Goal: Task Accomplishment & Management: Use online tool/utility

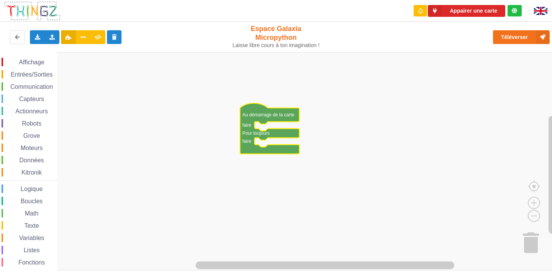
click at [16, 61] on span "Espace de travail de Blocky" at bounding box center [14, 62] width 6 height 6
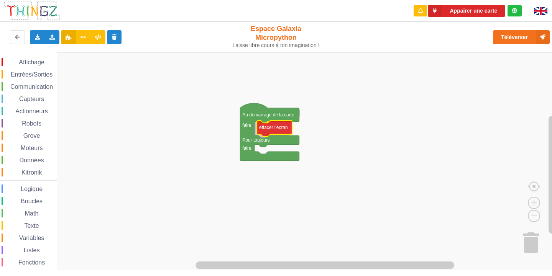
click at [277, 133] on div "Affichage Entrées/Sorties Communication Capteurs Actionneurs Robots Grove Moteu…" at bounding box center [278, 161] width 557 height 218
click at [32, 64] on span "Affichage" at bounding box center [32, 62] width 28 height 7
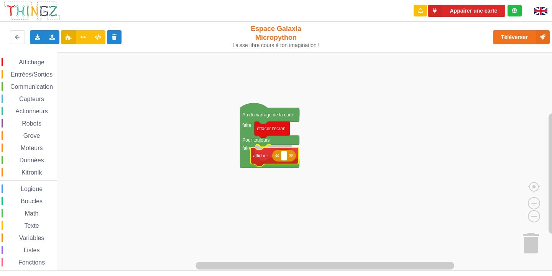
click at [274, 155] on div "Affichage Entrées/Sorties Communication Capteurs Actionneurs Robots Grove Moteu…" at bounding box center [278, 161] width 557 height 218
click at [286, 155] on rect "Espace de travail de Blocky" at bounding box center [288, 153] width 6 height 10
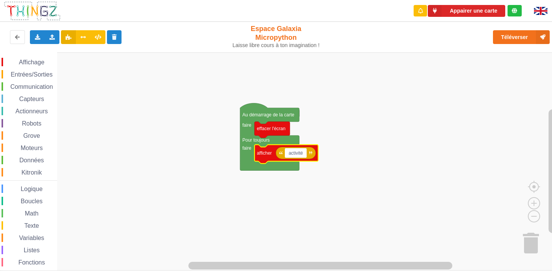
type input "activité 1"
click at [50, 36] on icon at bounding box center [52, 36] width 7 height 5
click at [93, 113] on rect "Espace de travail de Blocky" at bounding box center [278, 161] width 557 height 218
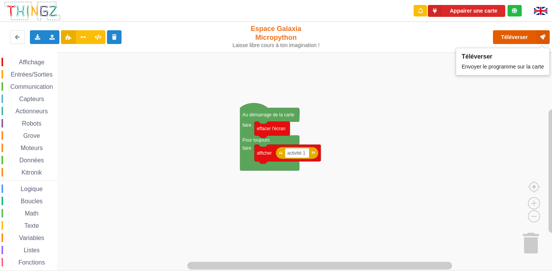
click at [512, 31] on button "Téléverser" at bounding box center [521, 37] width 57 height 14
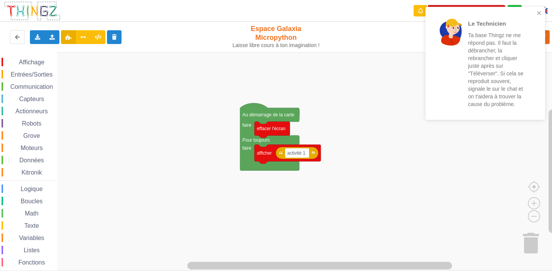
click at [540, 9] on div "Le Technicien Ta base Thingz ne me répond pas. Il faut la débrancher, la rebran…" at bounding box center [485, 63] width 120 height 113
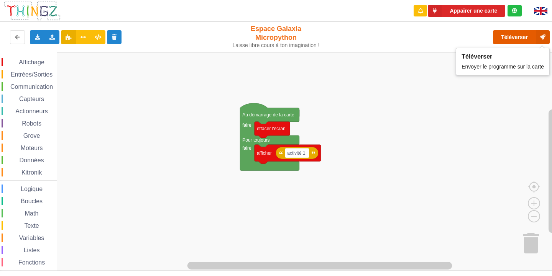
click at [502, 32] on button "Téléverser" at bounding box center [521, 37] width 57 height 14
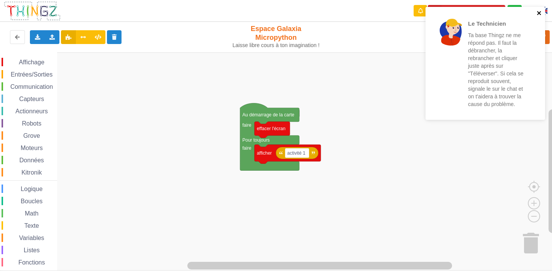
click at [538, 10] on icon "close" at bounding box center [538, 13] width 5 height 6
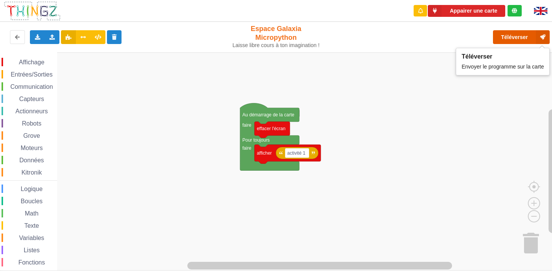
click at [530, 36] on button "Téléverser" at bounding box center [521, 37] width 57 height 14
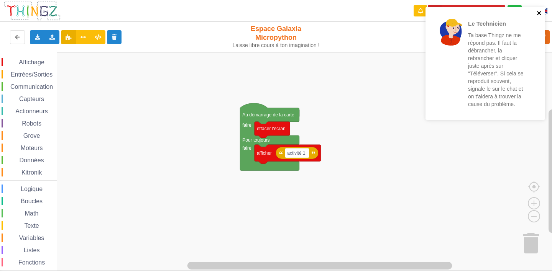
click at [539, 11] on icon "close" at bounding box center [538, 13] width 5 height 6
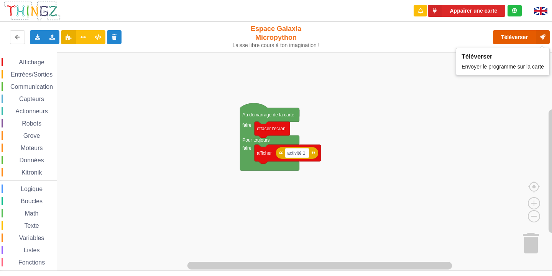
click at [521, 36] on button "Téléverser" at bounding box center [521, 37] width 57 height 14
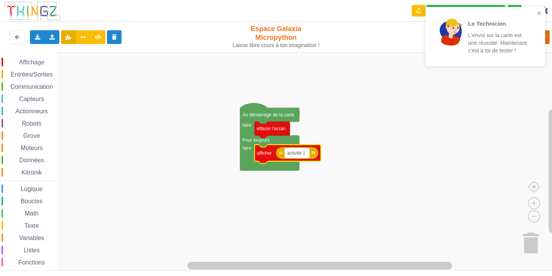
click at [307, 154] on rect "Espace de travail de Blocky" at bounding box center [297, 153] width 25 height 10
click at [537, 14] on icon "close" at bounding box center [539, 13] width 4 height 4
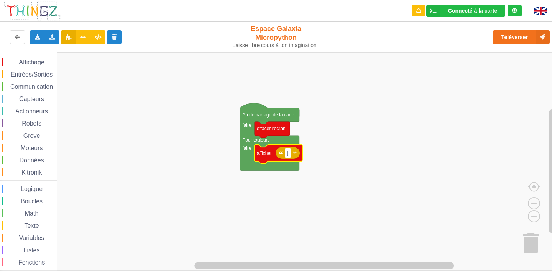
click at [290, 154] on input "j" at bounding box center [288, 153] width 6 height 10
type input "j'aime lily"
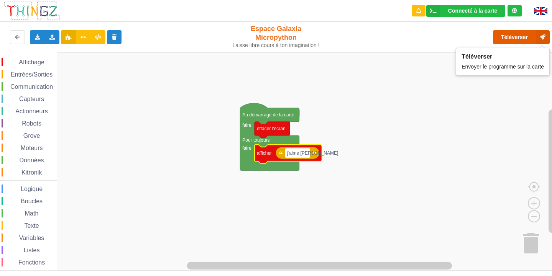
click at [521, 37] on button "Téléverser" at bounding box center [521, 37] width 57 height 14
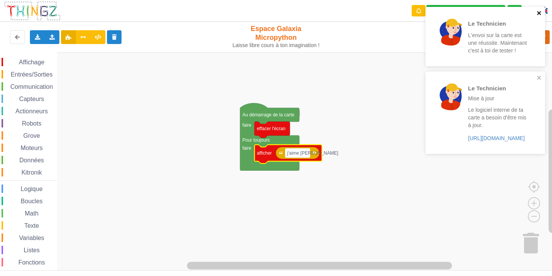
click at [539, 16] on button "close" at bounding box center [538, 13] width 5 height 7
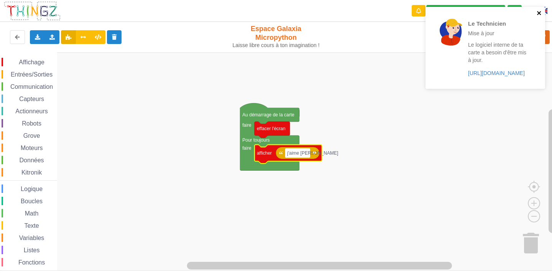
click at [541, 11] on icon "close" at bounding box center [538, 13] width 5 height 6
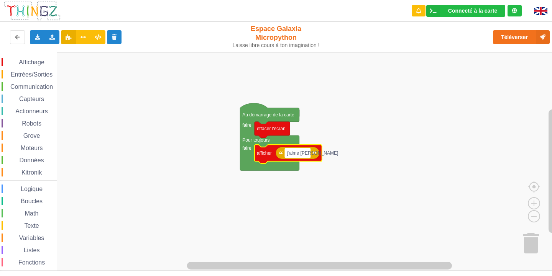
click at [307, 155] on rect "Espace de travail de Blocky" at bounding box center [297, 153] width 25 height 10
click at [307, 155] on input "j'aime lily" at bounding box center [297, 153] width 25 height 10
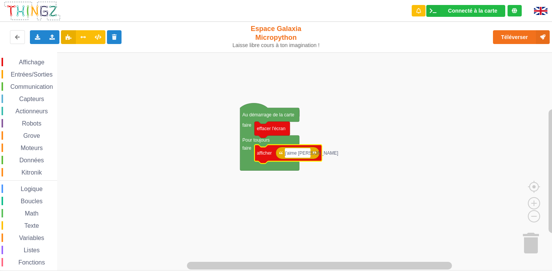
click at [307, 155] on input "j'aime lily" at bounding box center [297, 153] width 25 height 10
click at [309, 155] on input "j'aime lily" at bounding box center [297, 153] width 25 height 10
click at [311, 152] on input "j'aime lily1" at bounding box center [299, 153] width 28 height 10
type input "j'aime lily"
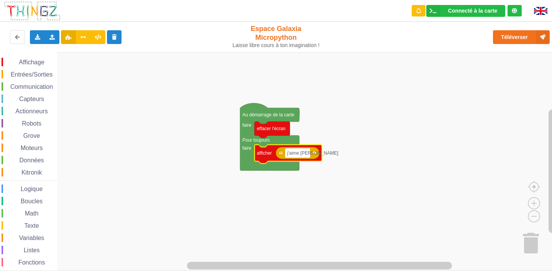
click at [310, 158] on icon "Espace de travail de Blocky" at bounding box center [297, 153] width 44 height 12
click at [310, 156] on rect "Espace de travail de Blocky" at bounding box center [297, 153] width 25 height 10
click at [310, 156] on input "j'aime lily" at bounding box center [297, 153] width 25 height 10
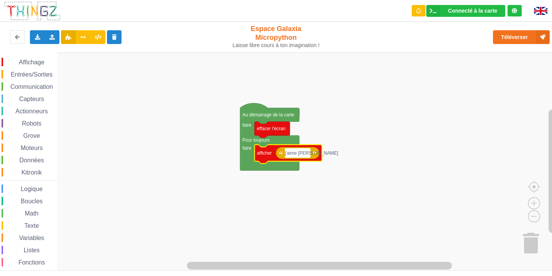
click at [310, 156] on input "j'aime lily" at bounding box center [297, 153] width 25 height 10
click at [308, 153] on input "j'aime lily" at bounding box center [297, 153] width 25 height 10
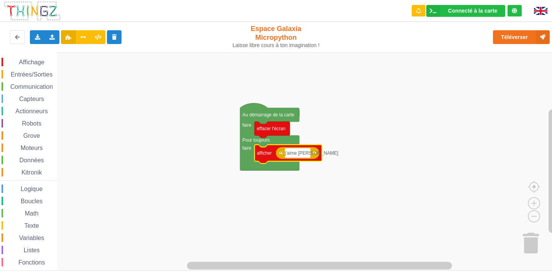
click at [308, 153] on input "j'aime lily" at bounding box center [297, 153] width 25 height 10
click at [308, 152] on input "j'aime lily" at bounding box center [297, 153] width 25 height 10
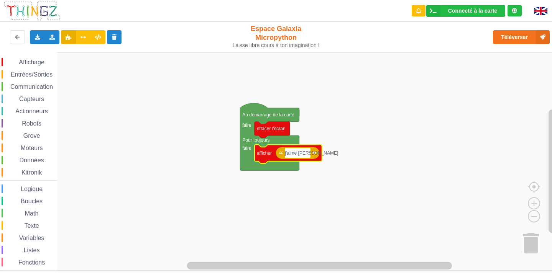
click at [308, 152] on input "j'aime lily" at bounding box center [297, 153] width 25 height 10
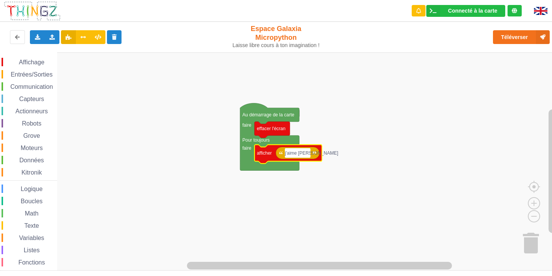
click at [308, 152] on input "j'aime lily" at bounding box center [297, 153] width 25 height 10
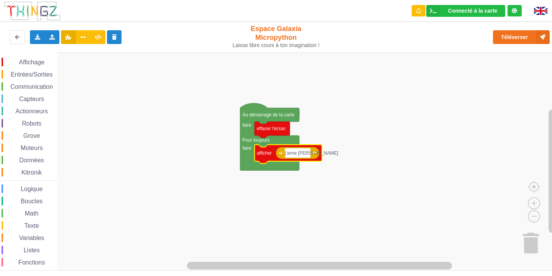
click at [308, 152] on input "j'aime lily" at bounding box center [297, 153] width 25 height 10
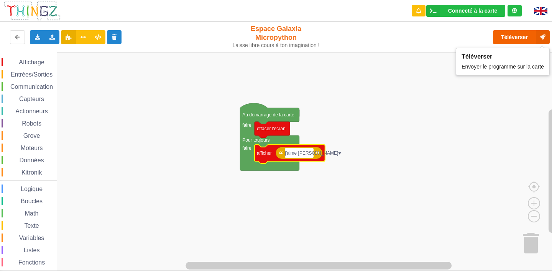
type input "j'aime lily♥"
click at [529, 31] on button "Téléverser" at bounding box center [521, 37] width 57 height 14
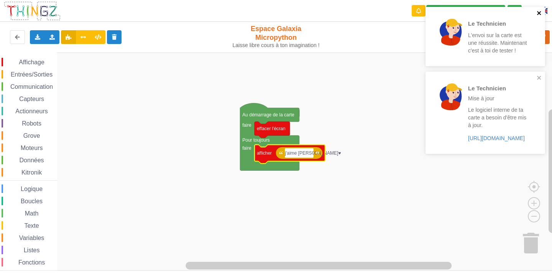
click at [541, 11] on icon "close" at bounding box center [538, 13] width 5 height 6
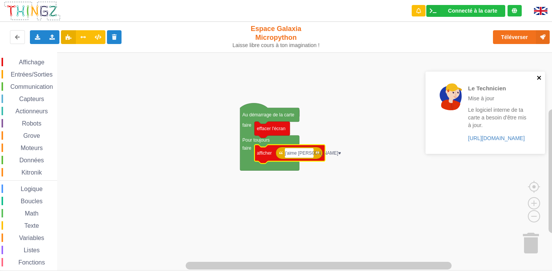
click at [539, 77] on div "Le Technicien Mise à jour Le logiciel interne de ta carte a besoin d'être mis à…" at bounding box center [485, 113] width 120 height 82
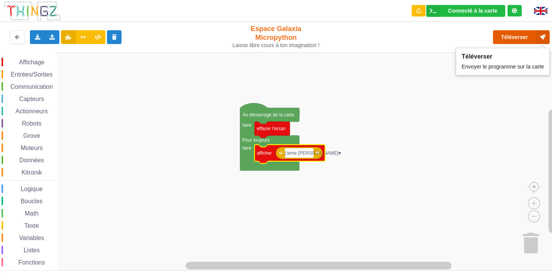
click at [532, 34] on button "Téléverser" at bounding box center [521, 37] width 57 height 14
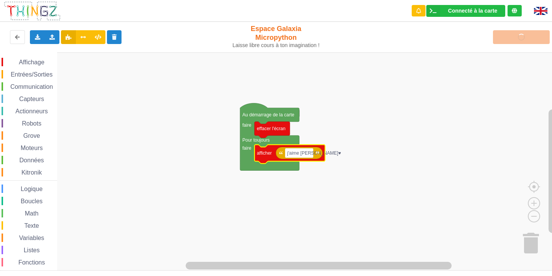
click at [22, 64] on span "Affichage" at bounding box center [32, 62] width 28 height 7
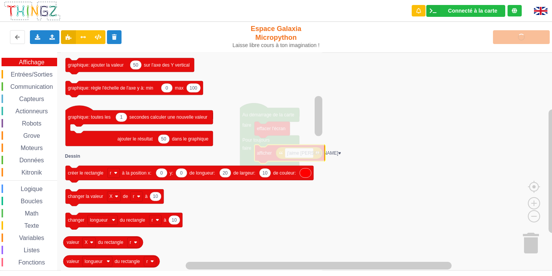
click at [399, 120] on rect "Espace de travail de Blocky" at bounding box center [278, 161] width 557 height 218
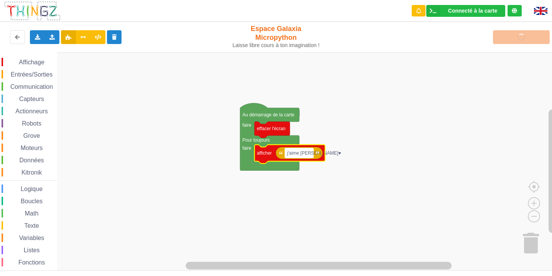
click at [310, 157] on rect "Espace de travail de Blocky" at bounding box center [299, 153] width 28 height 10
click at [310, 157] on input "j'aime lily♥" at bounding box center [299, 153] width 28 height 10
type input "j'aime lily"
click at [520, 40] on div "Téléverser" at bounding box center [441, 37] width 227 height 25
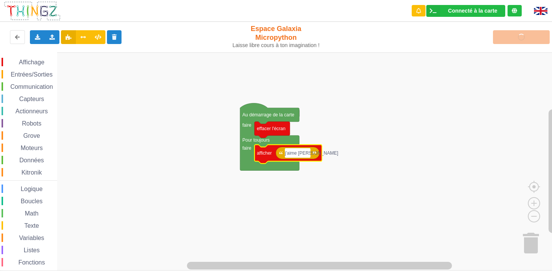
click at [520, 40] on div "Téléverser" at bounding box center [441, 37] width 227 height 25
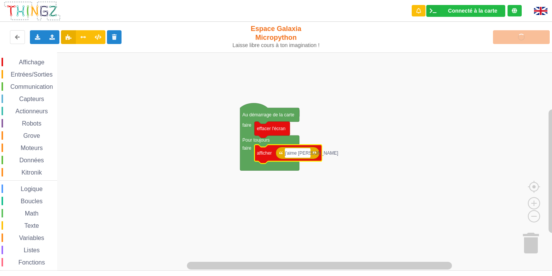
click at [520, 40] on div "Téléverser" at bounding box center [441, 37] width 227 height 25
click at [35, 64] on span "Affichage" at bounding box center [32, 62] width 28 height 7
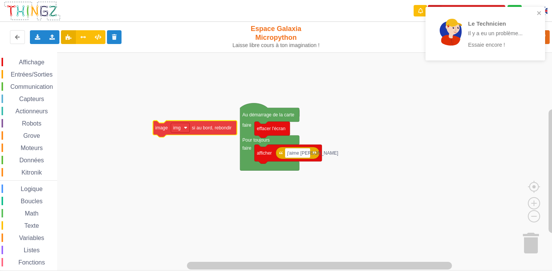
click at [164, 129] on div "Affichage Entrées/Sorties Communication Capteurs Actionneurs Robots Grove Moteu…" at bounding box center [278, 161] width 557 height 218
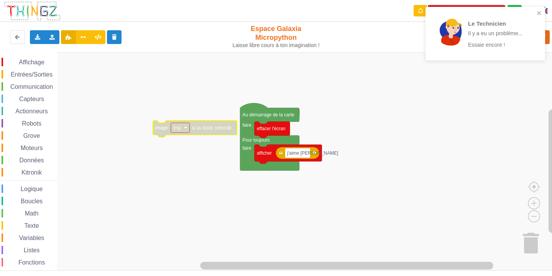
click at [185, 125] on rect "Espace de travail de Blocky" at bounding box center [180, 128] width 19 height 10
click at [162, 125] on icon "Espace de travail de Blocky" at bounding box center [195, 129] width 84 height 17
click at [173, 128] on rect "Espace de travail de Blocky" at bounding box center [180, 128] width 19 height 10
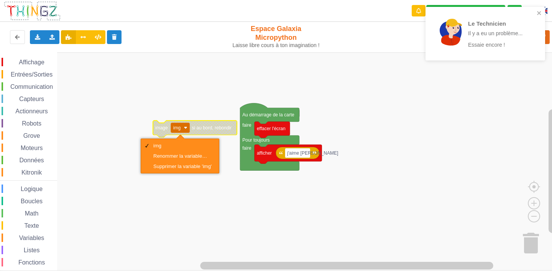
click at [159, 130] on text "image" at bounding box center [161, 127] width 13 height 5
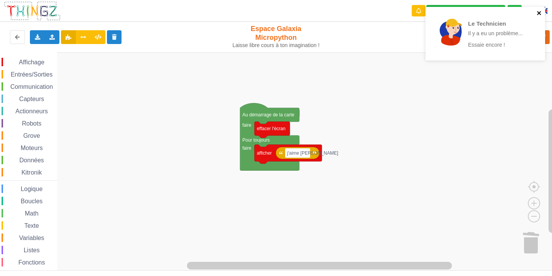
click at [538, 11] on icon "close" at bounding box center [538, 13] width 5 height 6
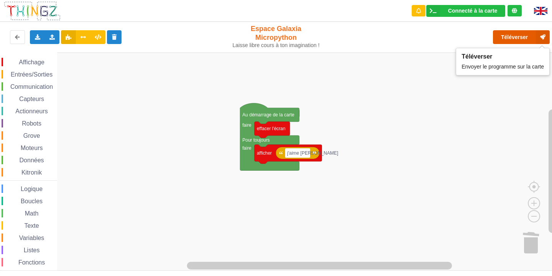
click at [513, 39] on button "Téléverser" at bounding box center [521, 37] width 57 height 14
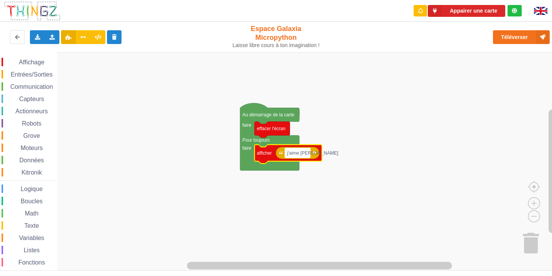
click at [309, 154] on rect "Espace de travail de Blocky" at bounding box center [297, 153] width 25 height 10
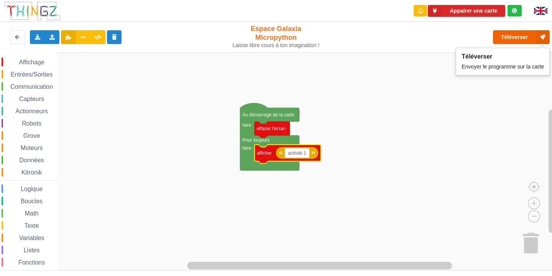
type input "activité 1"
click at [509, 35] on button "Téléverser" at bounding box center [521, 37] width 57 height 14
click at [515, 35] on button "Téléverser" at bounding box center [521, 37] width 57 height 14
click at [540, 36] on icon at bounding box center [543, 37] width 14 height 14
click at [516, 34] on button "Téléverser" at bounding box center [521, 37] width 57 height 14
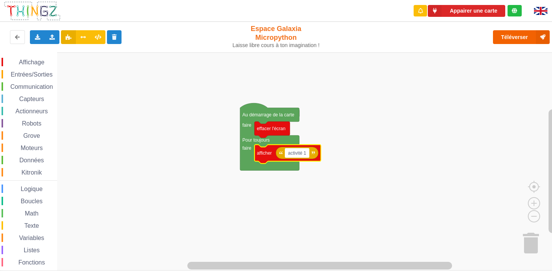
click at [516, 34] on div "Le Technicien Il y a eu un problème... Essaie encore ! Appairer une carte Expor…" at bounding box center [276, 133] width 562 height 276
click at [516, 34] on button "Téléverser" at bounding box center [521, 37] width 57 height 14
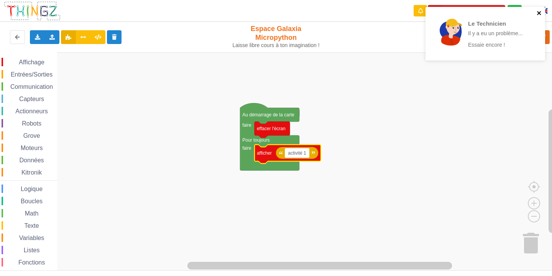
click at [539, 12] on icon "close" at bounding box center [538, 13] width 5 height 6
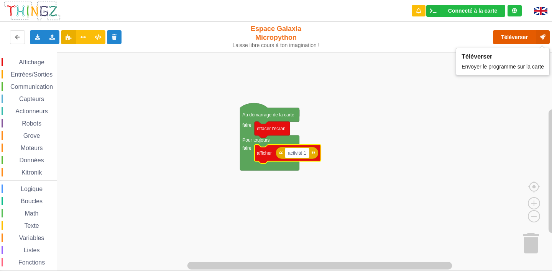
click at [515, 38] on button "Téléverser" at bounding box center [521, 37] width 57 height 14
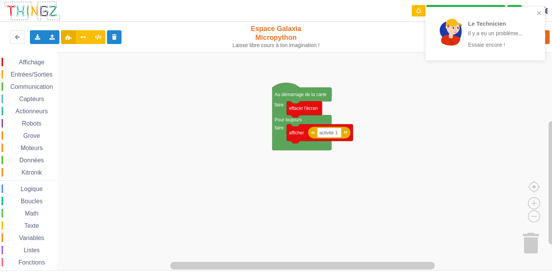
click at [247, 162] on div "Affichage Entrées/Sorties Communication Capteurs Actionneurs Robots Grove Moteu…" at bounding box center [278, 161] width 557 height 218
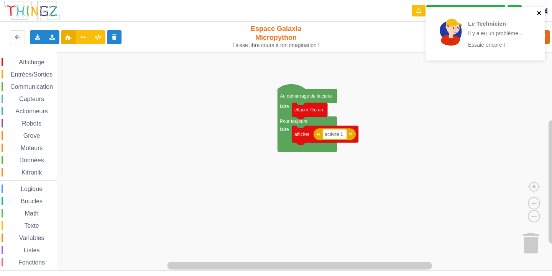
click at [539, 13] on icon "close" at bounding box center [539, 13] width 4 height 4
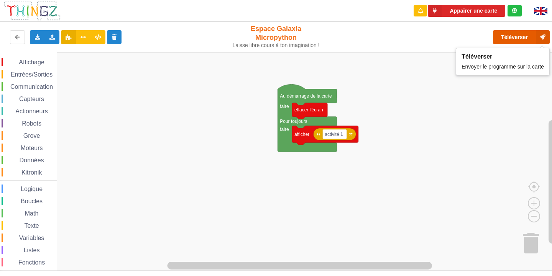
click at [494, 31] on button "Téléverser" at bounding box center [521, 37] width 57 height 14
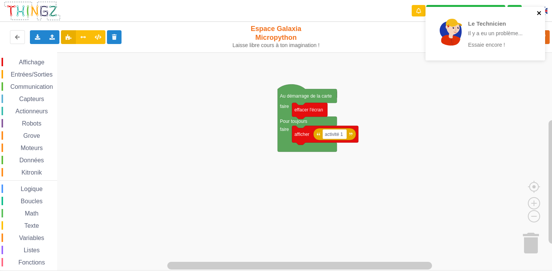
click at [539, 11] on icon "close" at bounding box center [538, 13] width 5 height 6
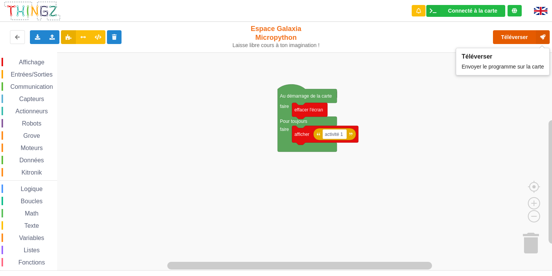
click at [519, 38] on button "Téléverser" at bounding box center [521, 37] width 57 height 14
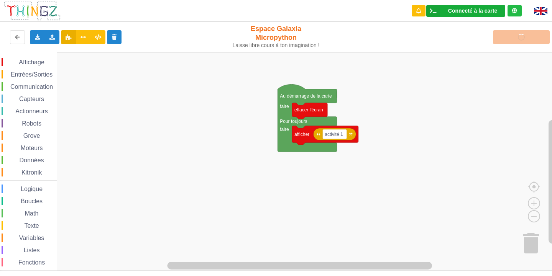
click at [459, 14] on div "Connecté à la carte Réglages Ouvrir le moniteur automatiquement Connexion autom…" at bounding box center [465, 11] width 79 height 12
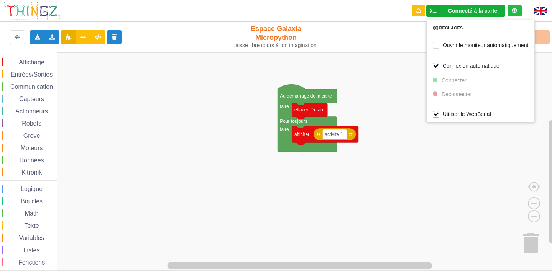
click at [456, 80] on div "Réglages Ouvrir le moniteur automatiquement Connexion automatique Connecter Déc…" at bounding box center [480, 71] width 108 height 103
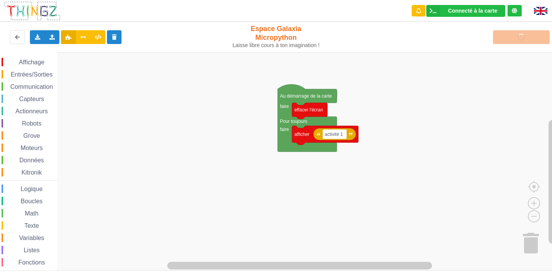
click at [435, 121] on rect "Espace de travail de Blocky" at bounding box center [278, 161] width 557 height 218
click at [534, 45] on div "Téléverser" at bounding box center [441, 37] width 227 height 25
click at [525, 39] on div "Téléverser" at bounding box center [441, 37] width 227 height 25
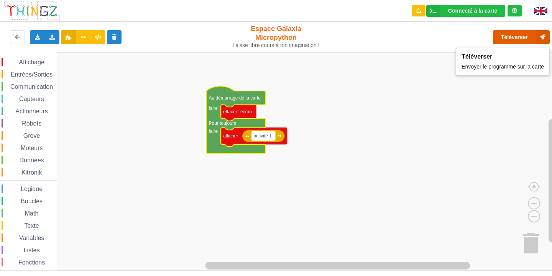
click at [518, 36] on button "Téléverser" at bounding box center [521, 37] width 57 height 14
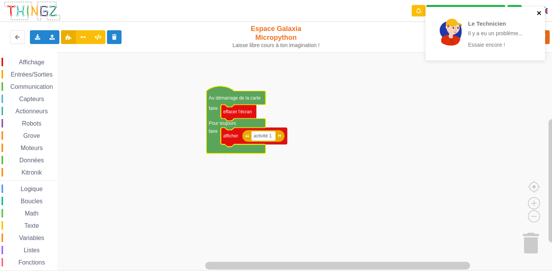
click at [539, 13] on icon "close" at bounding box center [539, 13] width 4 height 4
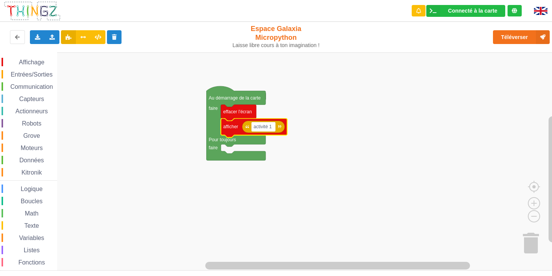
click at [379, 116] on rect "Espace de travail de Blocky" at bounding box center [278, 161] width 557 height 218
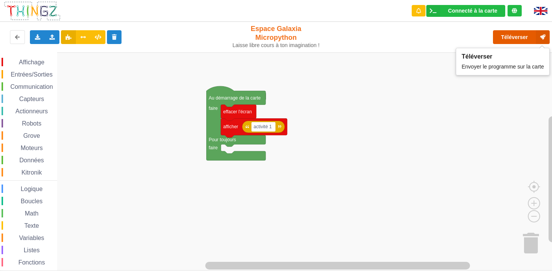
click at [507, 41] on button "Téléverser" at bounding box center [521, 37] width 57 height 14
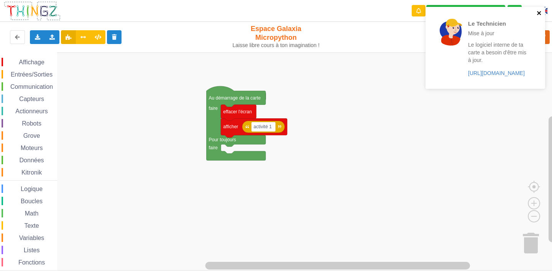
click at [540, 13] on icon "close" at bounding box center [538, 13] width 5 height 6
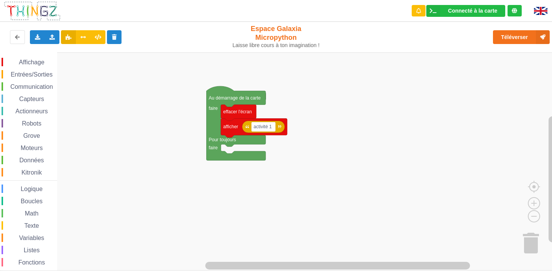
click at [26, 101] on span "Capteurs" at bounding box center [31, 99] width 27 height 7
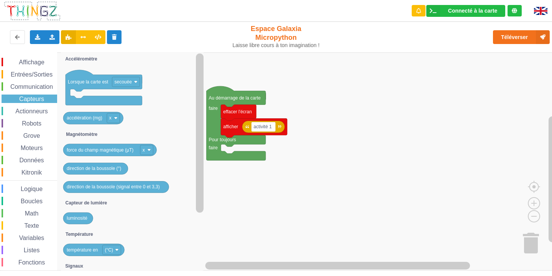
click at [25, 110] on span "Actionneurs" at bounding box center [31, 111] width 35 height 7
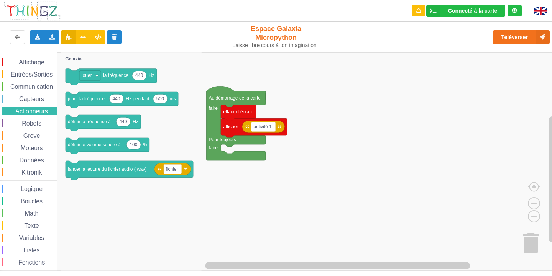
click at [32, 71] on div "Entrées/Sorties" at bounding box center [30, 74] width 56 height 8
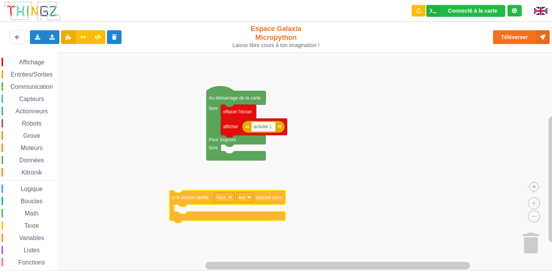
click at [199, 198] on div "Affichage Entrées/Sorties Communication Capteurs Actionneurs Robots Grove Moteu…" at bounding box center [278, 161] width 557 height 218
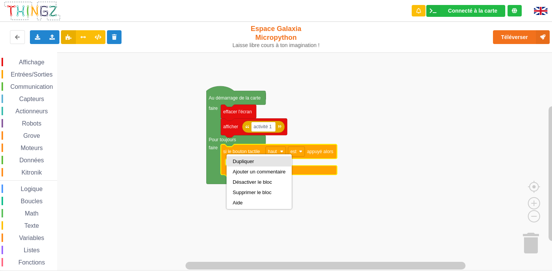
click at [236, 160] on div "Dupliquer" at bounding box center [259, 162] width 53 height 6
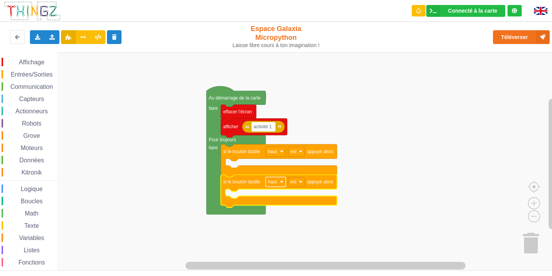
click at [283, 180] on image "Espace de travail de Blocky" at bounding box center [281, 181] width 3 height 3
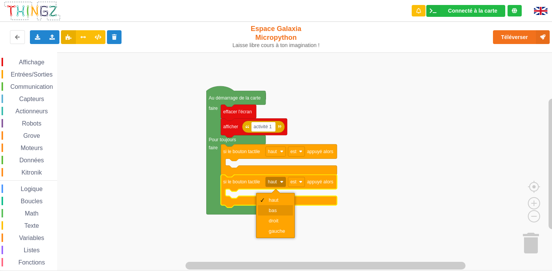
click at [276, 206] on div "bas" at bounding box center [275, 210] width 35 height 10
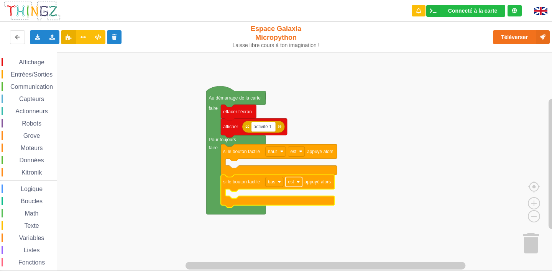
click at [298, 183] on image "Espace de travail de Blocky" at bounding box center [297, 181] width 3 height 3
click at [292, 197] on div "est" at bounding box center [293, 200] width 35 height 10
click at [33, 63] on span "Affichage" at bounding box center [32, 62] width 28 height 7
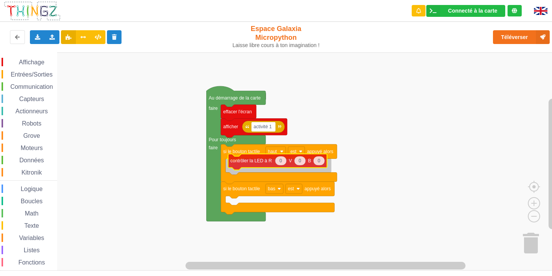
click at [253, 162] on div "Affichage Entrées/Sorties Communication Capteurs Actionneurs Robots Grove Moteu…" at bounding box center [278, 161] width 557 height 218
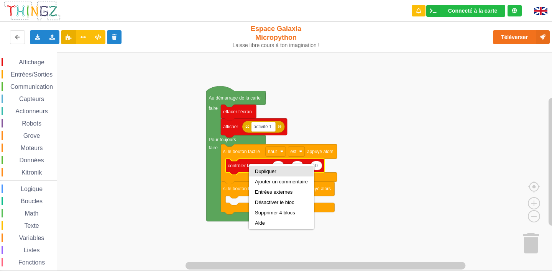
click at [259, 172] on div "Dupliquer" at bounding box center [281, 172] width 53 height 6
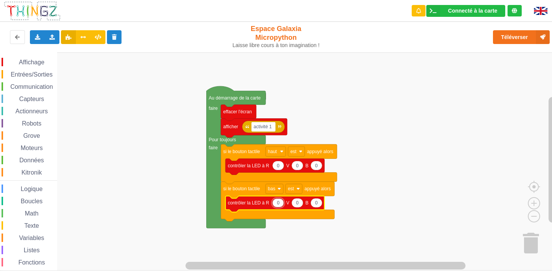
click at [290, 224] on rect "Espace de travail de Blocky" at bounding box center [278, 161] width 557 height 218
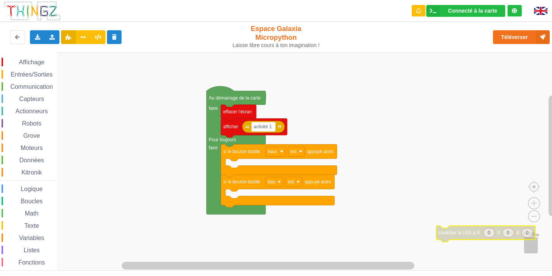
click at [33, 109] on span "Actionneurs" at bounding box center [31, 111] width 35 height 7
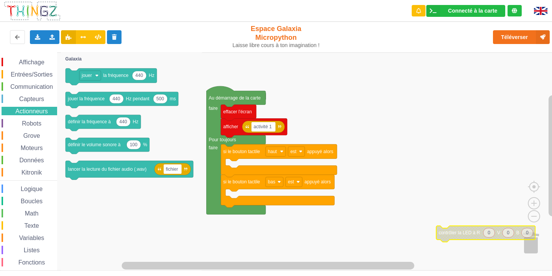
click at [25, 88] on span "Communication" at bounding box center [31, 87] width 45 height 7
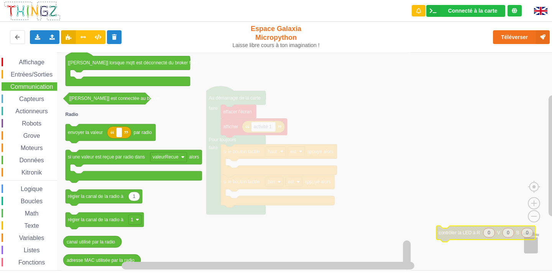
click at [44, 100] on span "Capteurs" at bounding box center [31, 99] width 27 height 7
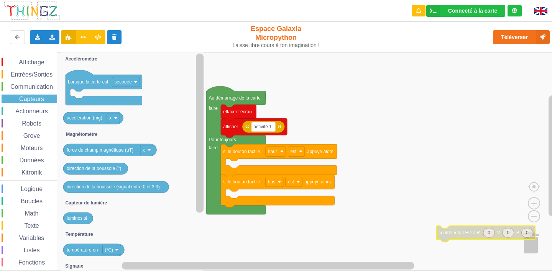
click at [25, 134] on span "Grove" at bounding box center [31, 136] width 19 height 7
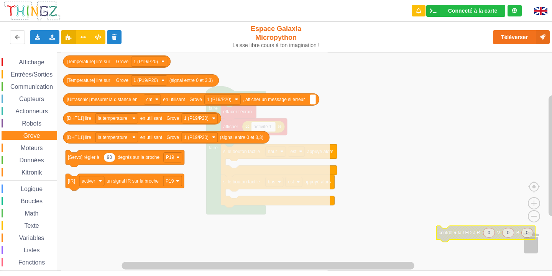
click at [36, 146] on span "Moteurs" at bounding box center [32, 148] width 25 height 7
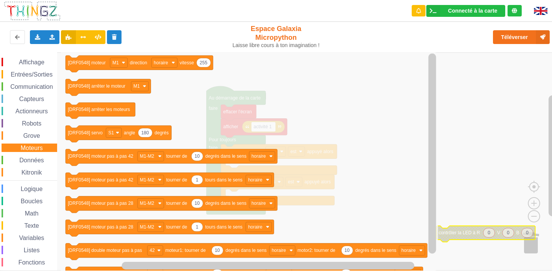
click at [23, 163] on span "Données" at bounding box center [31, 160] width 27 height 7
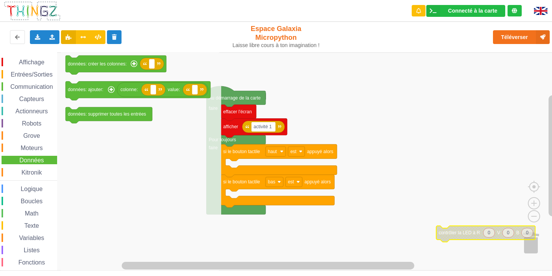
click at [37, 260] on span "Fonctions" at bounding box center [31, 262] width 29 height 7
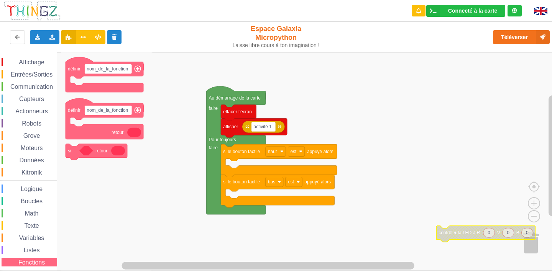
click at [28, 78] on div "Entrées/Sorties" at bounding box center [30, 74] width 56 height 8
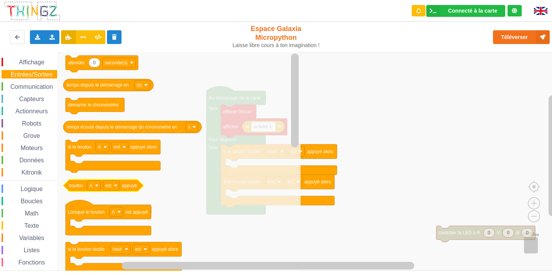
click at [72, 185] on text "bouton" at bounding box center [76, 185] width 14 height 5
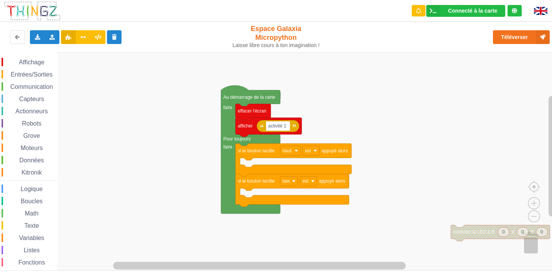
click at [371, 238] on div "Affichage Entrées/Sorties Communication Capteurs Actionneurs Robots Grove Moteu…" at bounding box center [278, 161] width 557 height 218
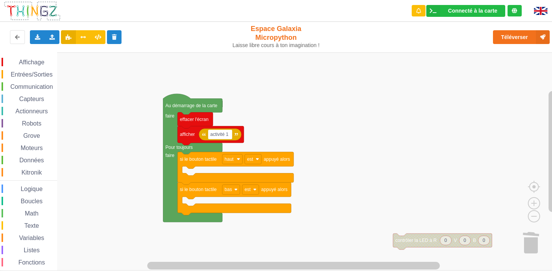
click at [102, 208] on div "Affichage Entrées/Sorties Communication Capteurs Actionneurs Robots Grove Moteu…" at bounding box center [278, 161] width 557 height 218
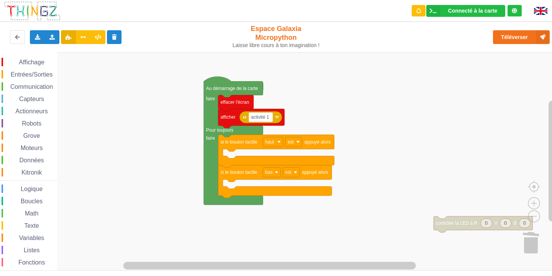
click at [142, 190] on div "Affichage Entrées/Sorties Communication Capteurs Actionneurs Robots Grove Moteu…" at bounding box center [278, 161] width 557 height 218
click at [34, 87] on span "Communication" at bounding box center [31, 87] width 45 height 7
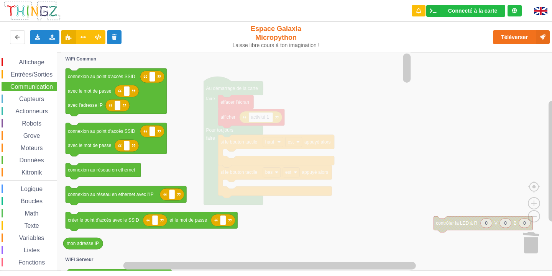
click at [34, 75] on span "Entrées/Sorties" at bounding box center [32, 74] width 44 height 7
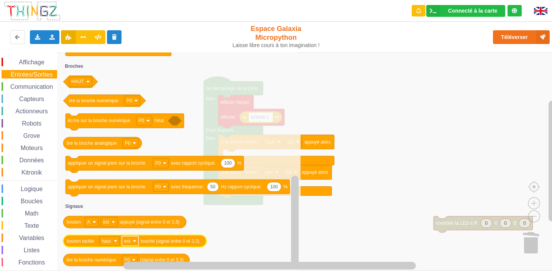
click at [132, 241] on rect "Espace de travail de Blocky" at bounding box center [130, 241] width 16 height 10
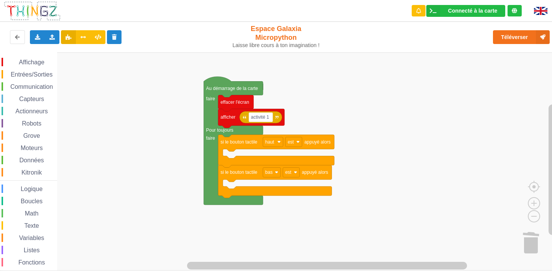
click at [19, 64] on span "Affichage" at bounding box center [32, 62] width 28 height 7
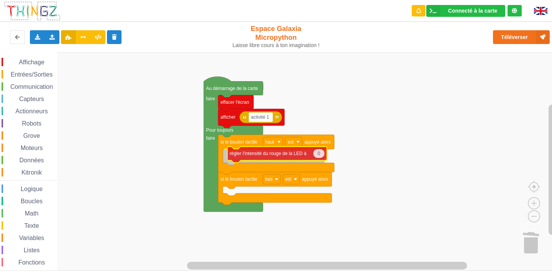
click at [265, 154] on div "Affichage Entrées/Sorties Communication Capteurs Actionneurs Robots Grove Moteu…" at bounding box center [278, 161] width 557 height 218
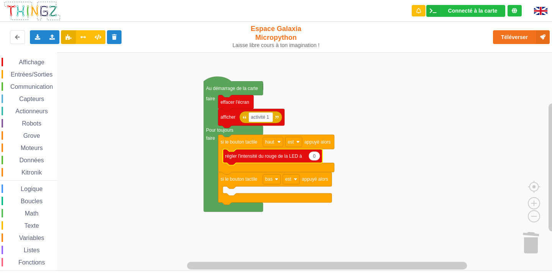
click at [31, 64] on span "Affichage" at bounding box center [32, 62] width 28 height 7
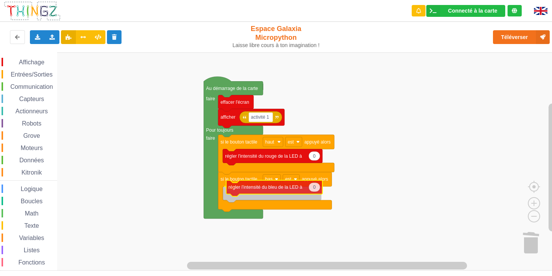
click at [265, 190] on div "Affichage Entrées/Sorties Communication Capteurs Actionneurs Robots Grove Moteu…" at bounding box center [278, 161] width 557 height 218
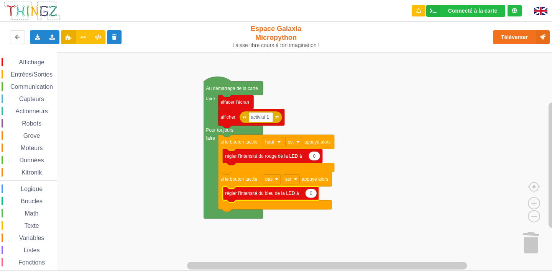
click at [138, 117] on rect "Espace de travail de Blocky" at bounding box center [278, 161] width 557 height 218
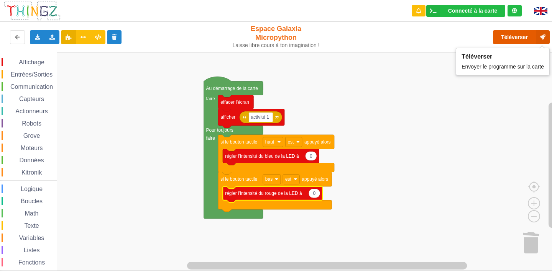
click at [505, 35] on button "Téléverser" at bounding box center [521, 37] width 57 height 14
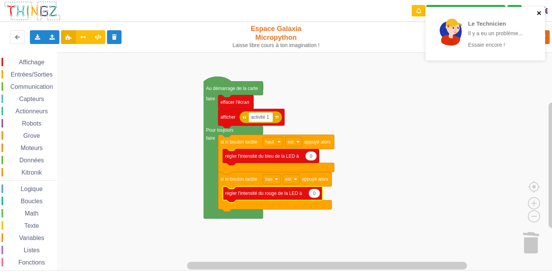
click at [537, 12] on icon "close" at bounding box center [539, 13] width 4 height 4
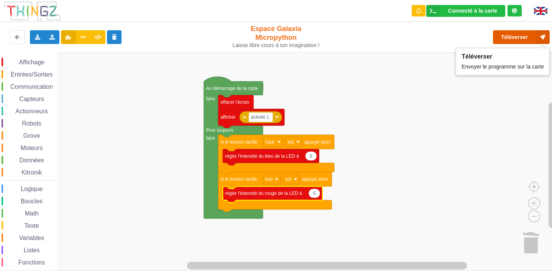
click at [515, 35] on button "Téléverser" at bounding box center [521, 37] width 57 height 14
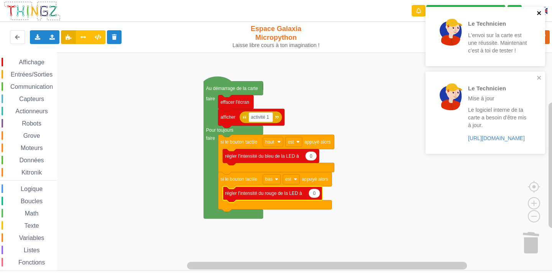
click at [538, 16] on icon "close" at bounding box center [538, 13] width 5 height 6
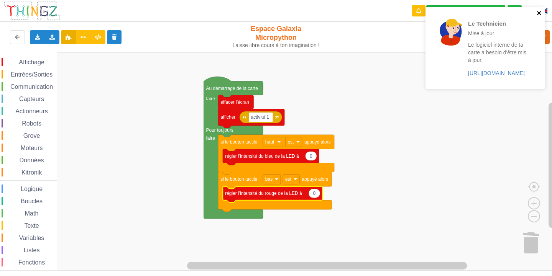
click at [538, 13] on icon "close" at bounding box center [539, 13] width 4 height 4
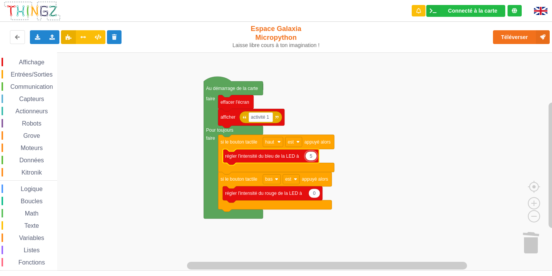
type input "50"
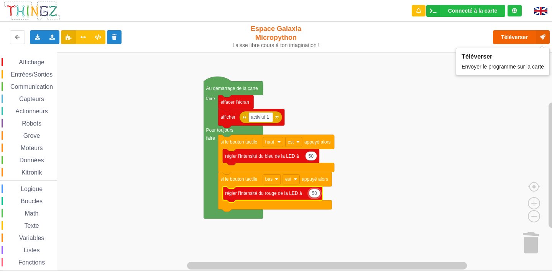
type input "50"
click at [508, 39] on button "Téléverser" at bounding box center [521, 37] width 57 height 14
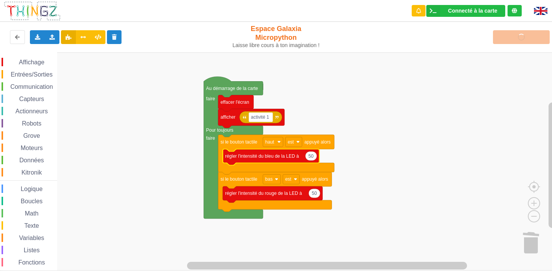
click at [313, 158] on text "50" at bounding box center [310, 156] width 5 height 5
type input "150"
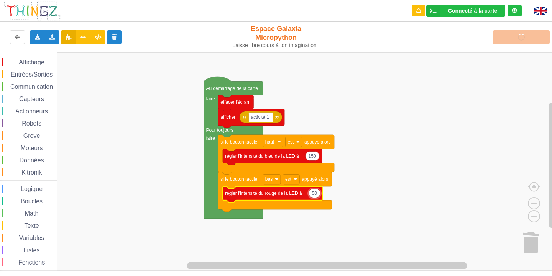
click at [312, 193] on input "50" at bounding box center [314, 194] width 12 height 10
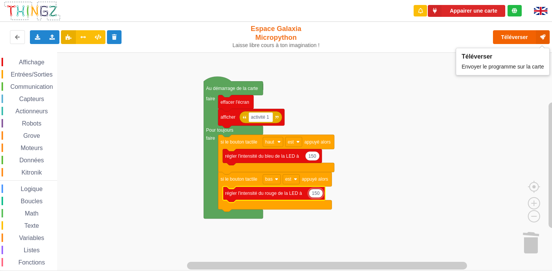
type input "150"
click at [505, 38] on button "Téléverser" at bounding box center [521, 37] width 57 height 14
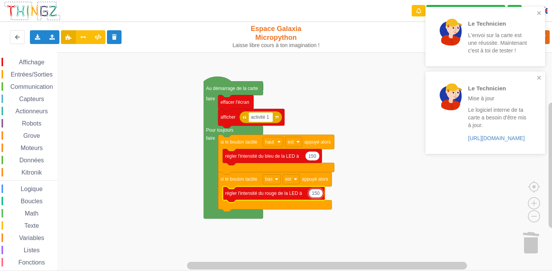
click at [538, 10] on div "Le Technicien L'envoi sur la carte est une réussite. Maintenant c'est à toi de …" at bounding box center [485, 36] width 120 height 59
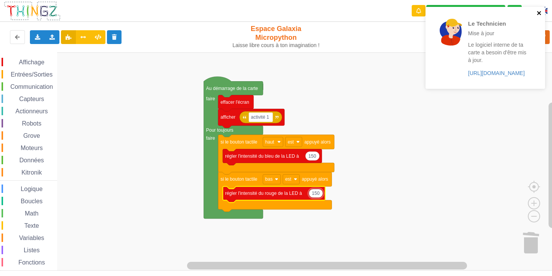
click at [539, 13] on icon "close" at bounding box center [539, 13] width 4 height 4
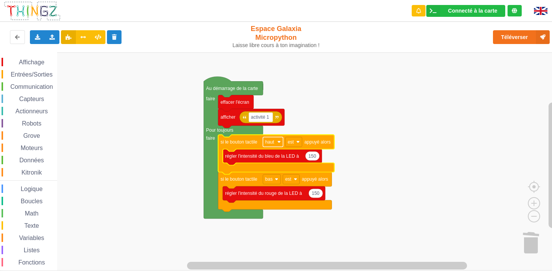
click at [280, 144] on rect "Espace de travail de Blocky" at bounding box center [273, 142] width 20 height 10
click at [378, 128] on rect "Espace de travail de Blocky" at bounding box center [278, 161] width 557 height 218
click at [32, 61] on span "Affichage" at bounding box center [32, 62] width 28 height 7
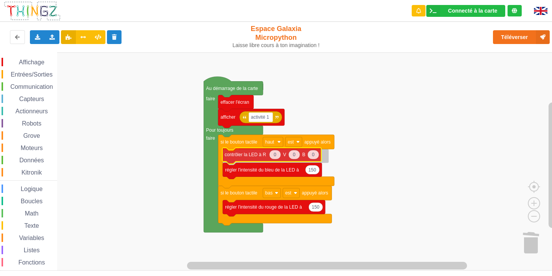
click at [253, 155] on div "Affichage Entrées/Sorties Communication Capteurs Actionneurs Robots Grove Moteu…" at bounding box center [278, 161] width 557 height 218
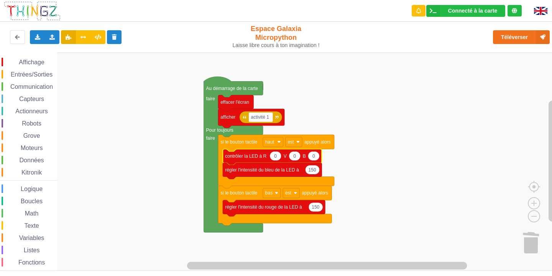
click at [25, 62] on span "Affichage" at bounding box center [32, 62] width 28 height 7
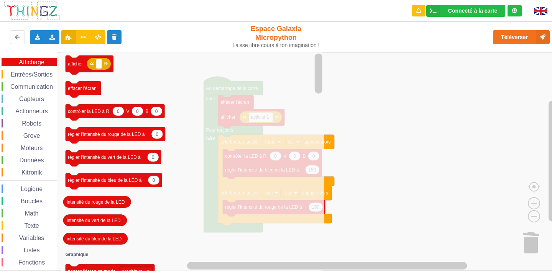
click at [174, 159] on icon "afficher effacer l'écran 0 0 0 contrôler la LED à R V B 0 régler l'intensité du…" at bounding box center [192, 161] width 263 height 218
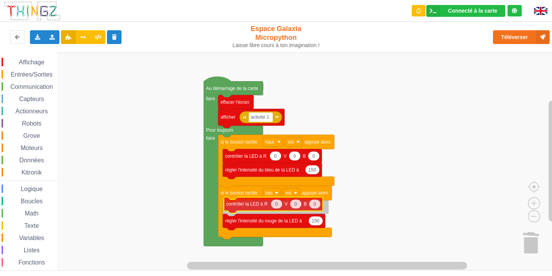
click at [256, 209] on div "Affichage Entrées/Sorties Communication Capteurs Actionneurs Robots Grove Moteu…" at bounding box center [278, 161] width 557 height 218
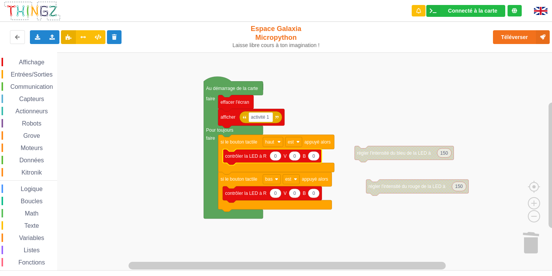
click at [275, 157] on text "0" at bounding box center [275, 156] width 3 height 5
click at [314, 157] on text "0" at bounding box center [313, 156] width 3 height 5
type input "100"
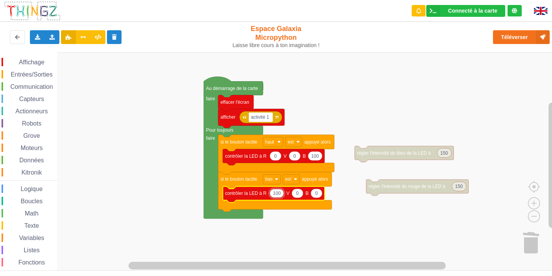
type input "100"
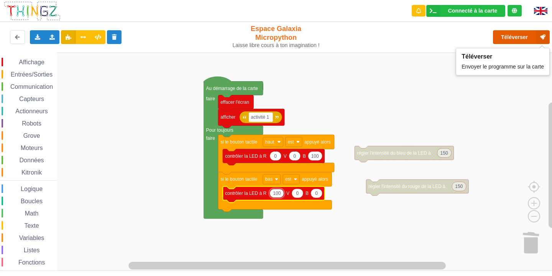
click at [502, 33] on button "Téléverser" at bounding box center [521, 37] width 57 height 14
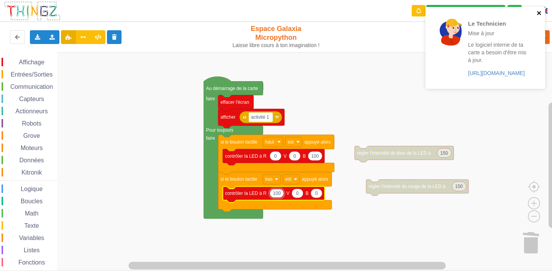
click at [539, 13] on icon "close" at bounding box center [539, 13] width 4 height 4
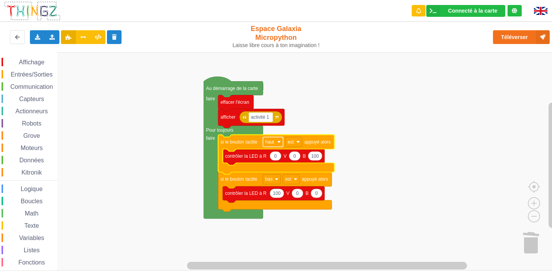
click at [277, 144] on rect "Espace de travail de Blocky" at bounding box center [273, 142] width 20 height 10
click at [403, 189] on rect "Espace de travail de Blocky" at bounding box center [278, 161] width 557 height 218
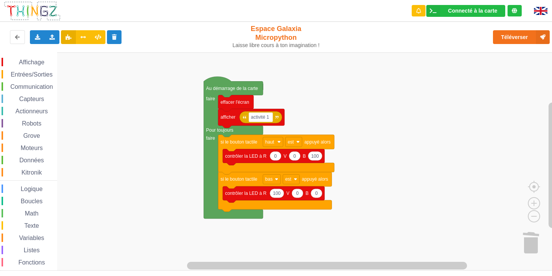
click at [28, 74] on span "Entrées/Sorties" at bounding box center [32, 74] width 44 height 7
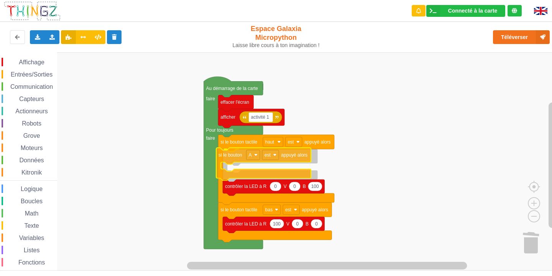
click at [225, 160] on div "Affichage Entrées/Sorties Communication Capteurs Actionneurs Robots Grove Moteu…" at bounding box center [278, 161] width 557 height 218
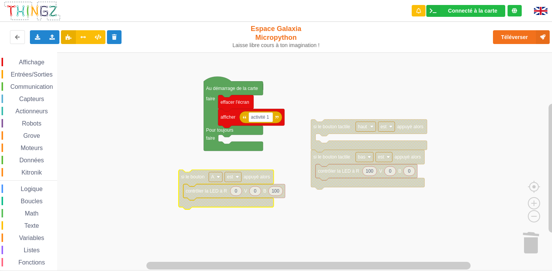
click at [309, 130] on rect "Espace de travail de Blocky" at bounding box center [278, 161] width 557 height 218
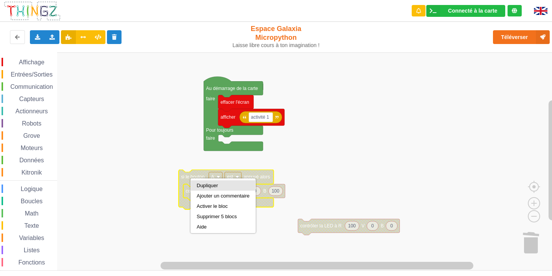
click at [204, 186] on div "Dupliquer" at bounding box center [223, 186] width 53 height 6
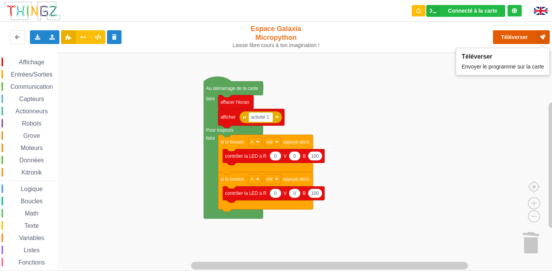
click at [505, 35] on button "Téléverser" at bounding box center [521, 37] width 57 height 14
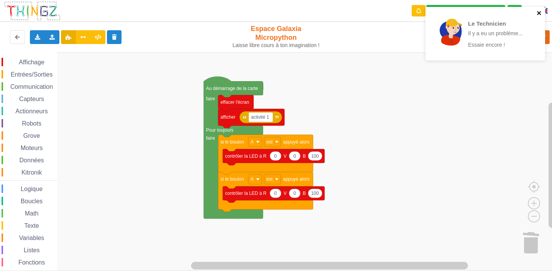
click at [540, 11] on icon "close" at bounding box center [539, 13] width 4 height 4
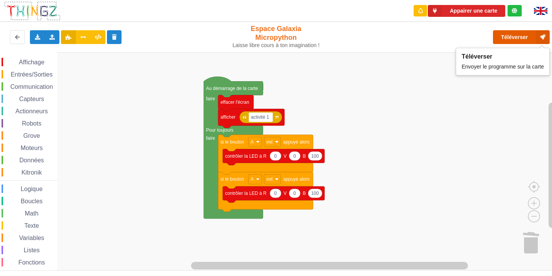
click at [509, 36] on button "Téléverser" at bounding box center [521, 37] width 57 height 14
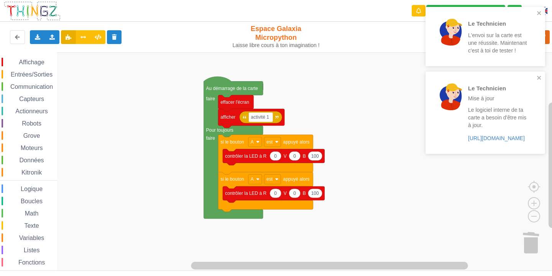
click at [542, 11] on div "Le Technicien L'envoi sur la carte est une réussite. Maintenant c'est à toi de …" at bounding box center [485, 36] width 120 height 59
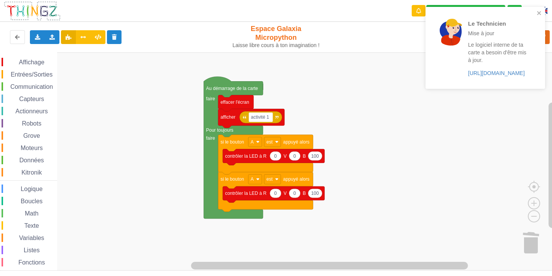
click at [536, 13] on div "Le Technicien Mise à jour Le logiciel interne de ta carte a besoin d'être mis à…" at bounding box center [482, 48] width 108 height 76
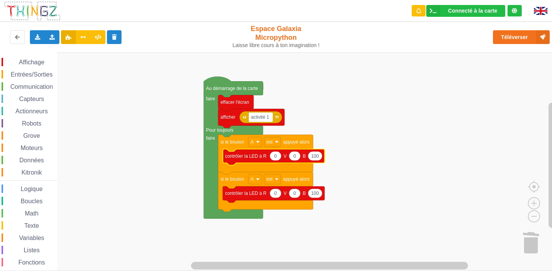
click at [316, 157] on text "100" at bounding box center [315, 156] width 8 height 5
type input "100"
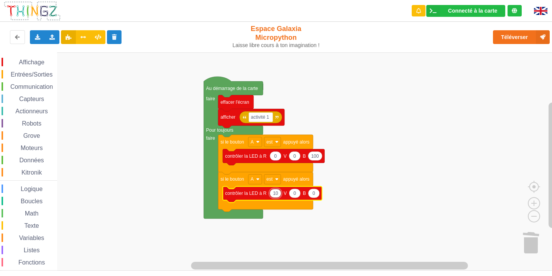
type input "100"
click at [254, 182] on rect "Espace de travail de Blocky" at bounding box center [254, 180] width 13 height 10
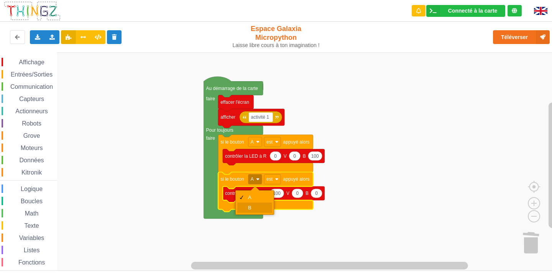
click at [253, 209] on div "B" at bounding box center [257, 208] width 18 height 6
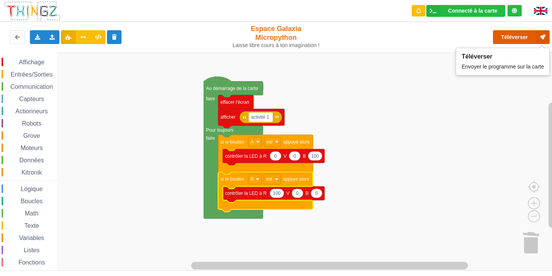
click at [503, 35] on button "Téléverser" at bounding box center [521, 37] width 57 height 14
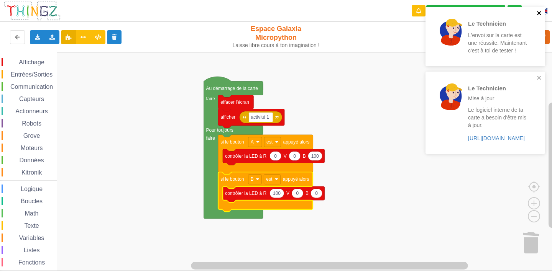
click at [537, 12] on icon "close" at bounding box center [539, 13] width 4 height 4
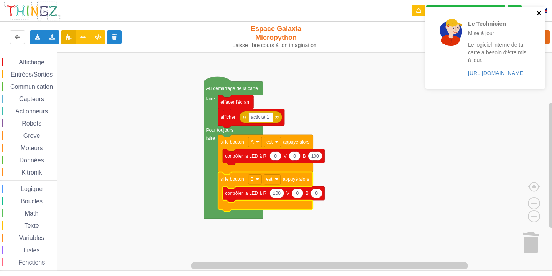
click at [537, 12] on icon "close" at bounding box center [539, 13] width 4 height 4
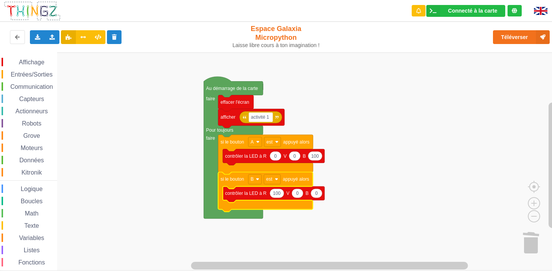
click at [18, 61] on span "Affichage" at bounding box center [32, 62] width 28 height 7
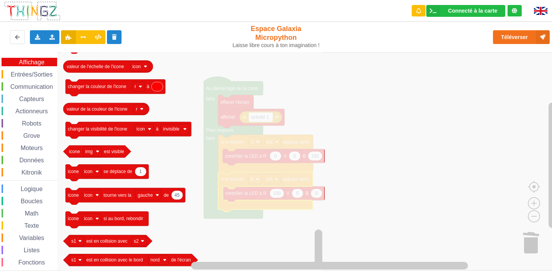
click at [19, 75] on span "Entrées/Sorties" at bounding box center [32, 74] width 44 height 7
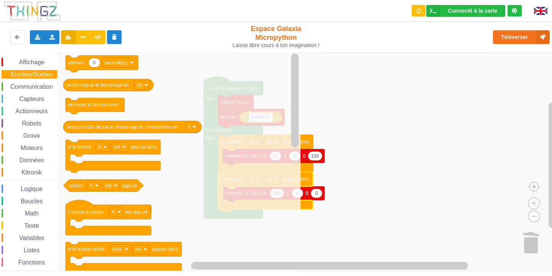
click at [36, 88] on span "Communication" at bounding box center [31, 87] width 45 height 7
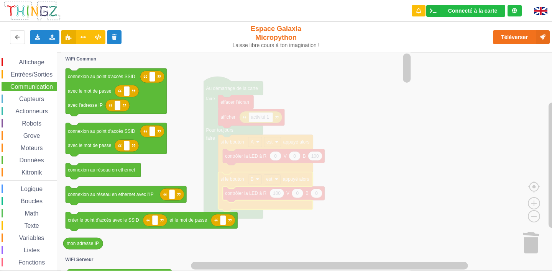
click at [32, 97] on span "Capteurs" at bounding box center [31, 99] width 27 height 7
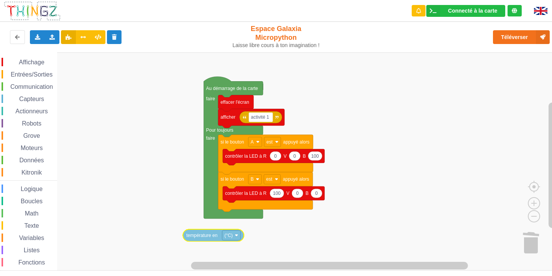
click at [208, 240] on div "Affichage Entrées/Sorties Communication Capteurs Actionneurs Robots Grove Moteu…" at bounding box center [278, 161] width 557 height 218
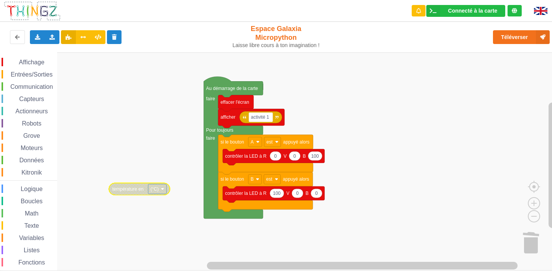
click at [30, 74] on span "Entrées/Sorties" at bounding box center [32, 74] width 44 height 7
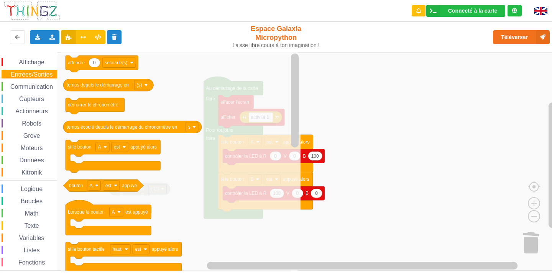
click at [108, 177] on icon "0 attendre seconde(s) temps depuis le démarrage en (s) démarrer le chronomètre …" at bounding box center [180, 161] width 239 height 218
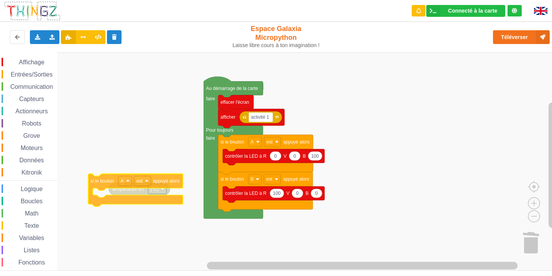
click at [110, 182] on div "Affichage Entrées/Sorties Communication Capteurs Actionneurs Robots Grove Moteu…" at bounding box center [278, 161] width 557 height 218
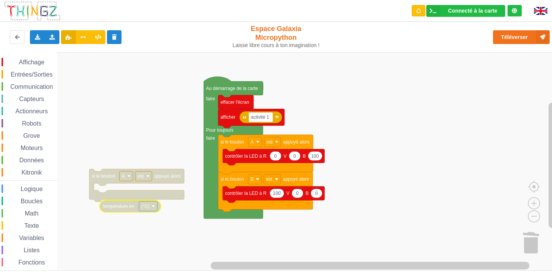
click at [30, 61] on span "Affichage" at bounding box center [32, 62] width 28 height 7
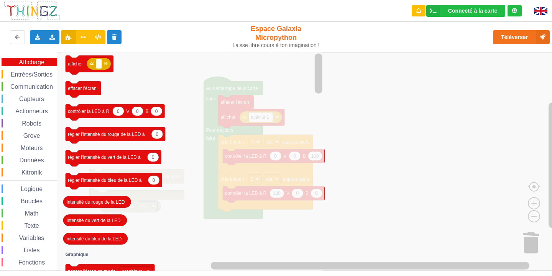
click at [96, 121] on icon "afficher effacer l'écran 0 0 0 contrôler la LED à R V B 0 régler l'intensité du…" at bounding box center [192, 161] width 263 height 218
click at [40, 110] on span "Actionneurs" at bounding box center [31, 111] width 35 height 7
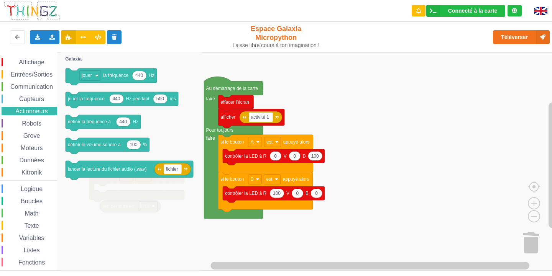
click at [25, 98] on span "Capteurs" at bounding box center [31, 99] width 27 height 7
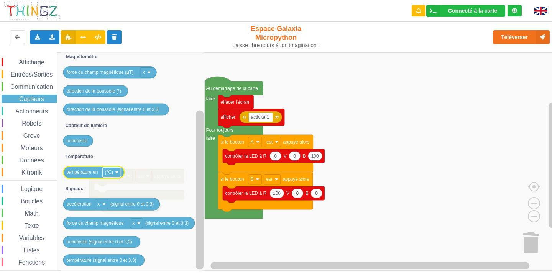
click at [118, 173] on image "Espace de travail de Blocky" at bounding box center [116, 172] width 3 height 3
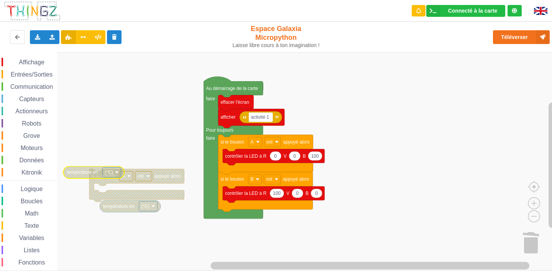
click at [116, 172] on image "Espace de travail de Blocky" at bounding box center [116, 172] width 3 height 3
click at [21, 158] on span "Données" at bounding box center [31, 160] width 27 height 7
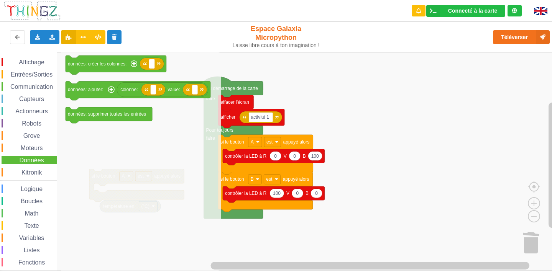
click at [17, 151] on span "Espace de travail de Blocky" at bounding box center [16, 148] width 6 height 6
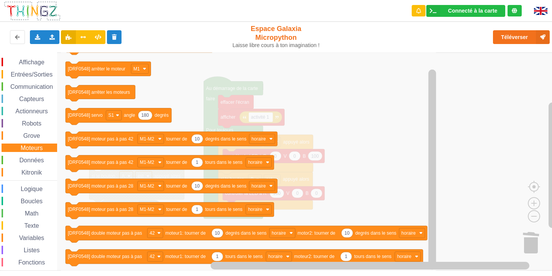
click at [30, 136] on span "Grove" at bounding box center [31, 136] width 19 height 7
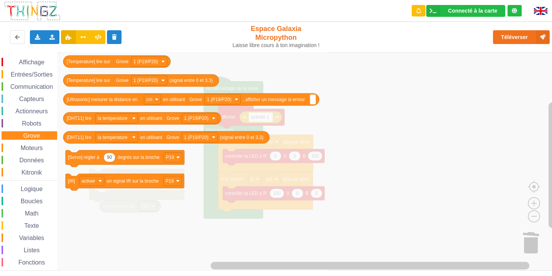
click at [36, 120] on div "Robots" at bounding box center [30, 123] width 56 height 8
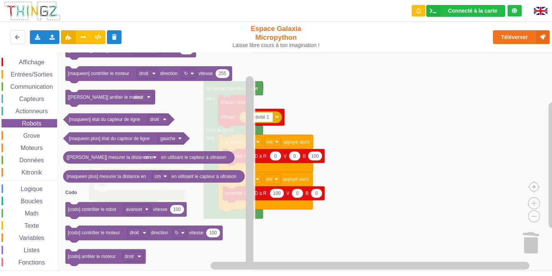
click at [30, 111] on span "Actionneurs" at bounding box center [31, 111] width 35 height 7
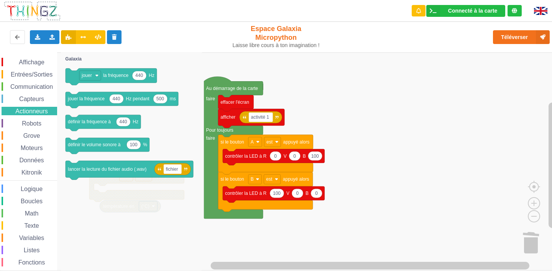
click at [22, 98] on span "Capteurs" at bounding box center [31, 99] width 27 height 7
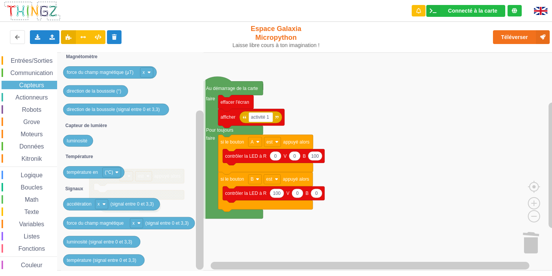
scroll to position [20, 0]
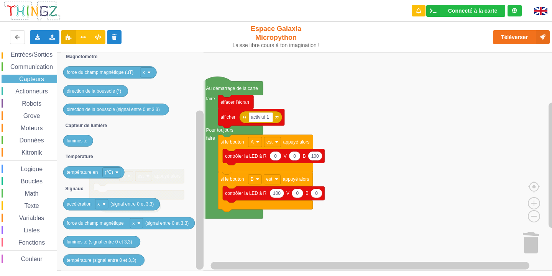
click at [45, 69] on span "Communication" at bounding box center [31, 67] width 45 height 7
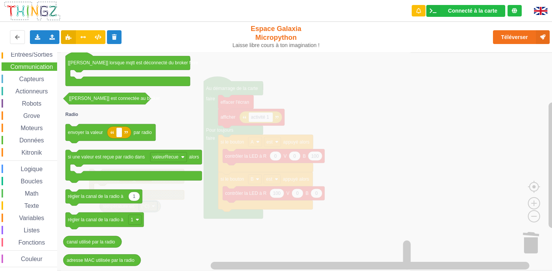
click at [25, 54] on span "Entrées/Sorties" at bounding box center [32, 54] width 44 height 7
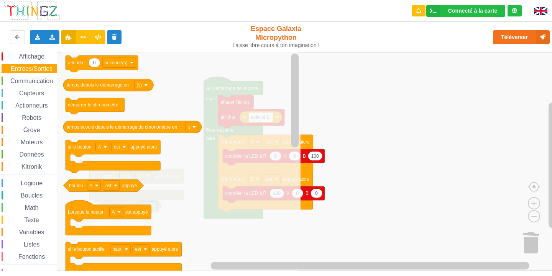
scroll to position [0, 0]
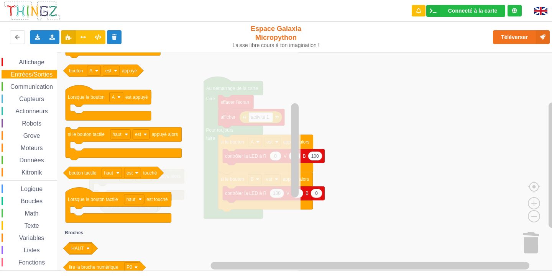
click at [45, 61] on span "Affichage" at bounding box center [32, 62] width 28 height 7
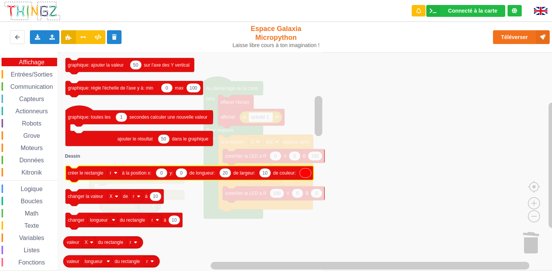
click at [308, 176] on icon "Espace de travail de Blocky" at bounding box center [305, 173] width 11 height 9
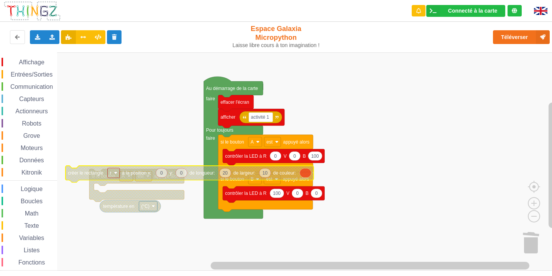
click at [308, 176] on icon "Espace de travail de Blocky" at bounding box center [305, 173] width 11 height 9
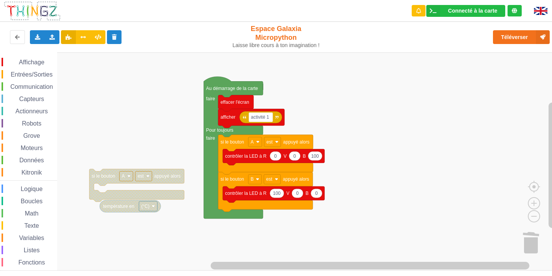
click at [36, 64] on span "Affichage" at bounding box center [32, 62] width 28 height 7
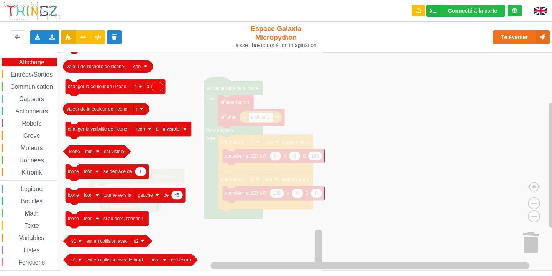
click at [21, 171] on span "Kitronik" at bounding box center [31, 172] width 23 height 7
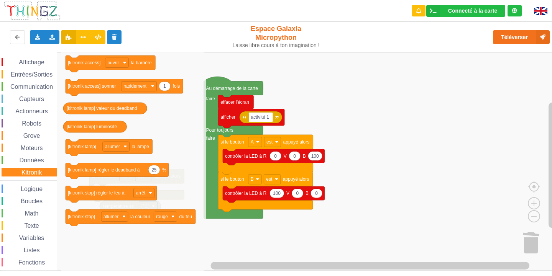
click at [24, 160] on span "Données" at bounding box center [31, 160] width 27 height 7
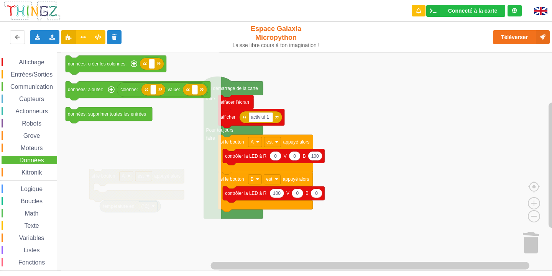
click at [29, 144] on div "Moteurs" at bounding box center [30, 148] width 56 height 8
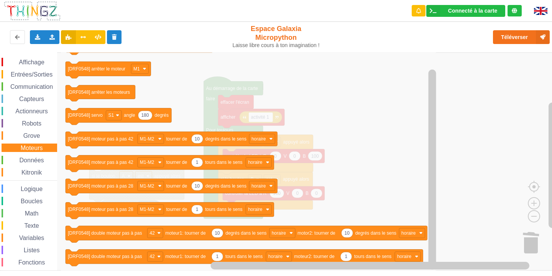
click at [17, 136] on span "Espace de travail de Blocky" at bounding box center [19, 136] width 6 height 6
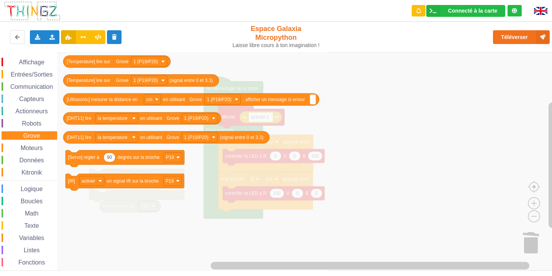
click at [20, 124] on span "Espace de travail de Blocky" at bounding box center [18, 124] width 6 height 6
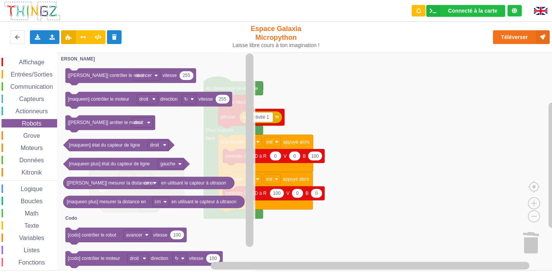
click at [30, 186] on span "Logique" at bounding box center [32, 189] width 24 height 7
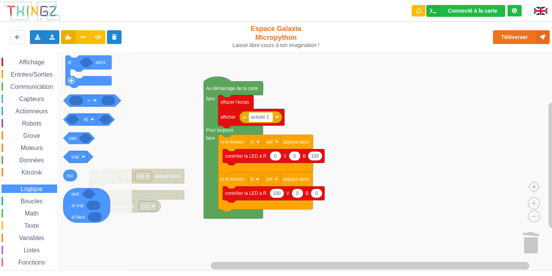
click at [41, 200] on span "Boucles" at bounding box center [32, 201] width 24 height 7
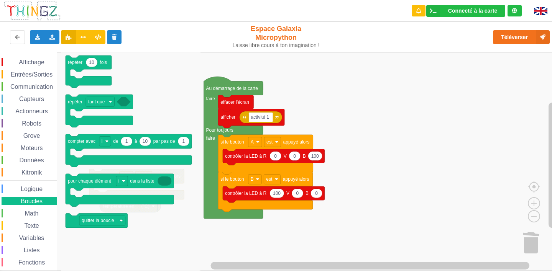
click at [31, 217] on div "Math" at bounding box center [30, 213] width 56 height 8
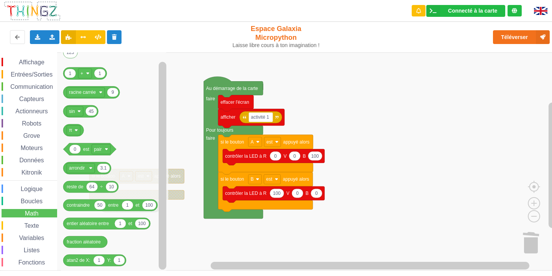
click at [30, 226] on span "Texte" at bounding box center [31, 226] width 17 height 7
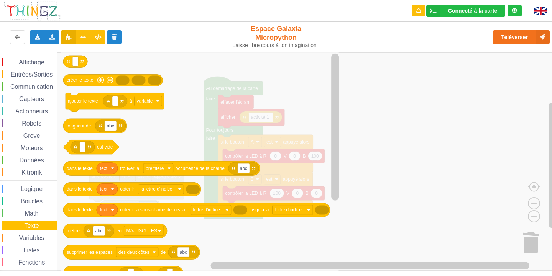
click at [39, 239] on span "Variables" at bounding box center [32, 238] width 28 height 7
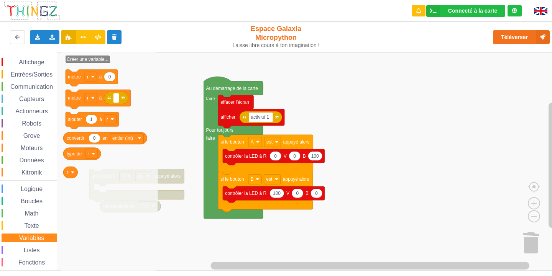
click at [42, 248] on div "Listes" at bounding box center [30, 250] width 56 height 8
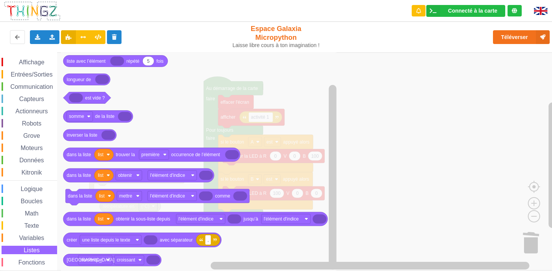
click at [18, 264] on span "Fonctions" at bounding box center [31, 262] width 29 height 7
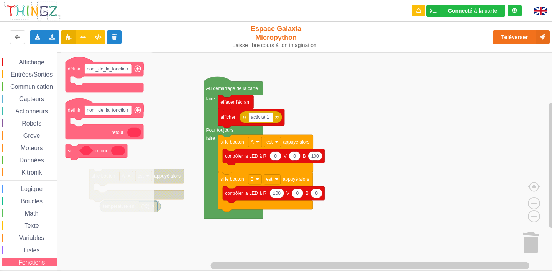
click at [19, 63] on span "Affichage" at bounding box center [32, 62] width 28 height 7
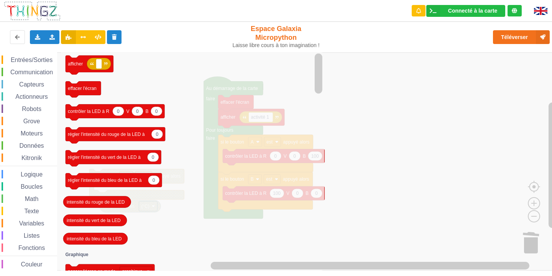
scroll to position [20, 0]
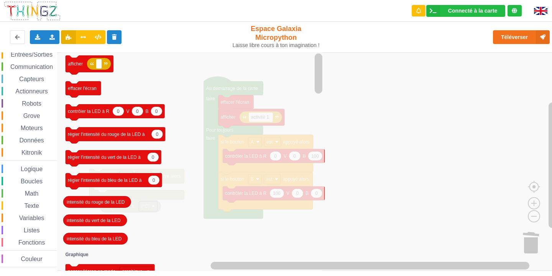
click at [23, 257] on span "Couleur" at bounding box center [32, 259] width 24 height 7
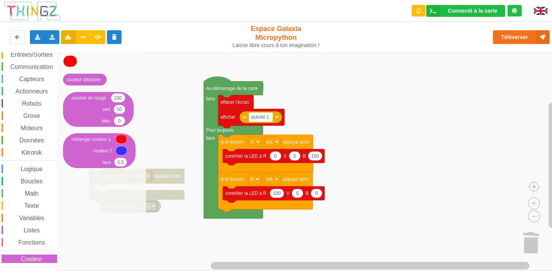
click at [38, 241] on span "Fonctions" at bounding box center [31, 242] width 29 height 7
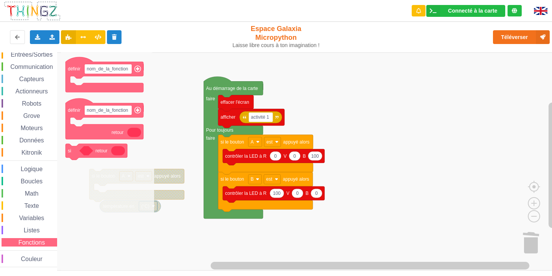
click at [37, 229] on span "Listes" at bounding box center [32, 230] width 18 height 7
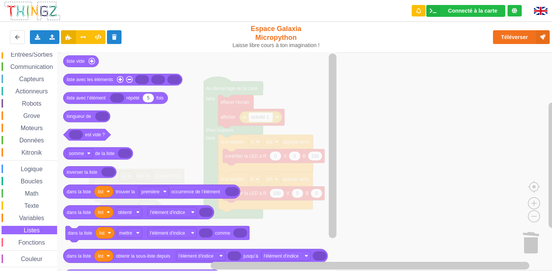
click at [30, 216] on span "Variables" at bounding box center [32, 218] width 28 height 7
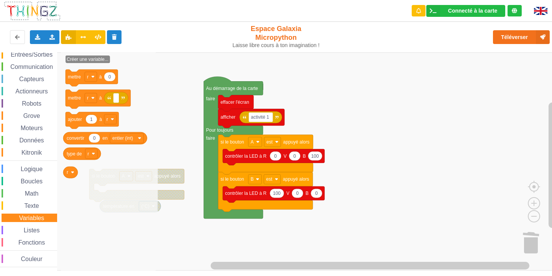
click at [35, 201] on div "Affichage Entrées/Sorties Communication Capteurs Actionneurs Robots Grove Moteu…" at bounding box center [28, 153] width 57 height 230
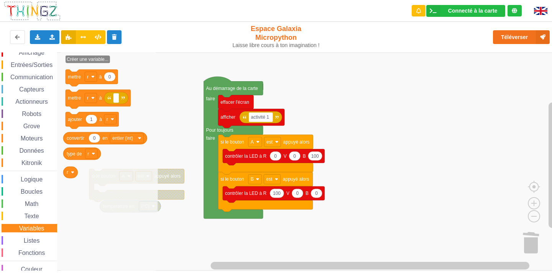
scroll to position [0, 0]
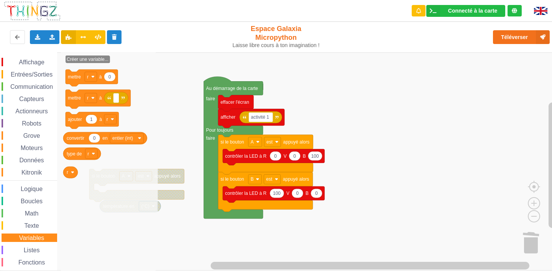
click at [29, 59] on span "Affichage" at bounding box center [32, 62] width 28 height 7
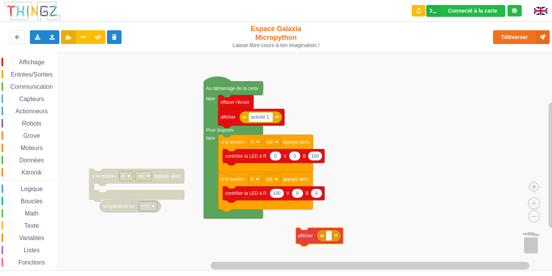
click at [318, 239] on div "Affichage Entrées/Sorties Communication Capteurs Actionneurs Robots Grove Moteu…" at bounding box center [278, 161] width 557 height 218
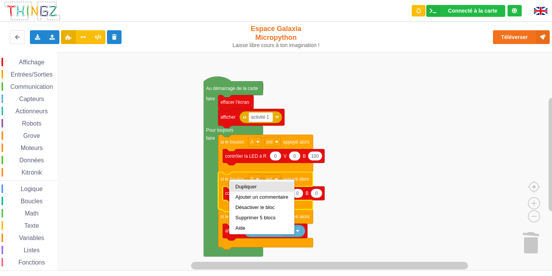
click at [243, 187] on div "Dupliquer" at bounding box center [261, 187] width 53 height 6
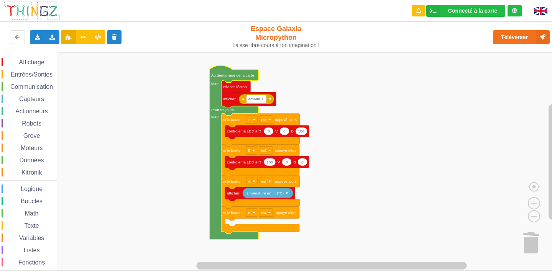
click at [34, 61] on span "Affichage" at bounding box center [32, 62] width 28 height 7
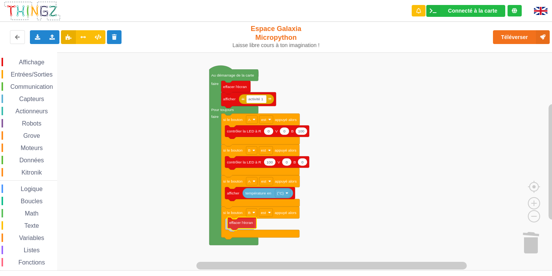
click at [236, 226] on div "Affichage Entrées/Sorties Communication Capteurs Actionneurs Robots Grove Moteu…" at bounding box center [278, 161] width 557 height 218
click at [45, 62] on span "Affichage" at bounding box center [32, 62] width 28 height 7
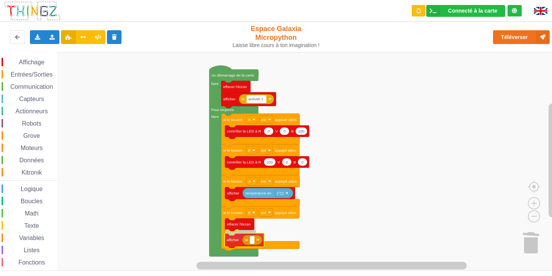
click at [228, 238] on div "Affichage Entrées/Sorties Communication Capteurs Actionneurs Robots Grove Moteu…" at bounding box center [278, 161] width 557 height 218
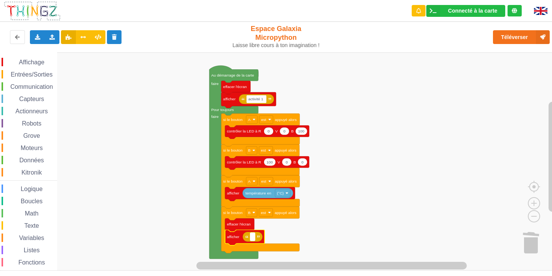
click at [252, 239] on text "Espace de travail de Blocky" at bounding box center [252, 237] width 1 height 4
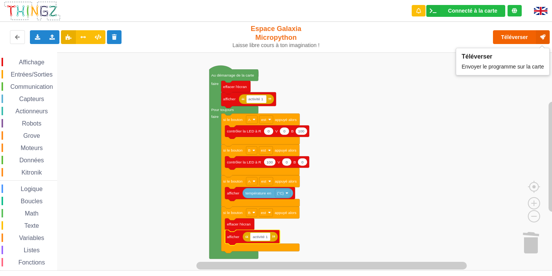
type input "activité 1"
click at [508, 33] on button "Téléverser" at bounding box center [521, 37] width 57 height 14
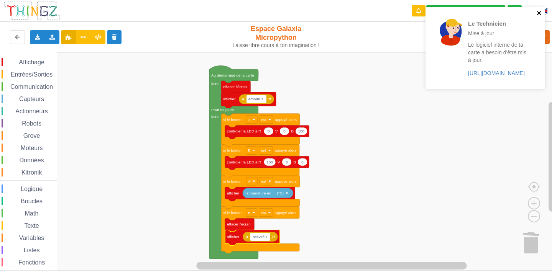
click at [541, 11] on icon "close" at bounding box center [538, 13] width 5 height 6
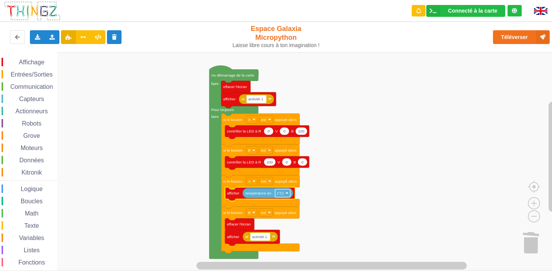
click at [286, 192] on rect "Espace de travail de Blocky" at bounding box center [282, 193] width 15 height 8
click at [338, 205] on rect "Espace de travail de Blocky" at bounding box center [278, 161] width 557 height 218
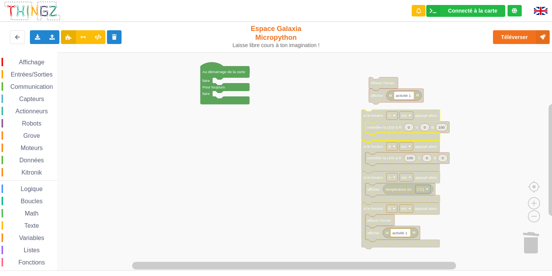
click at [19, 159] on span "Données" at bounding box center [31, 160] width 27 height 7
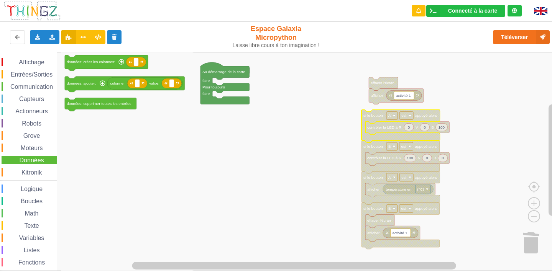
click at [30, 88] on span "Communication" at bounding box center [31, 87] width 45 height 7
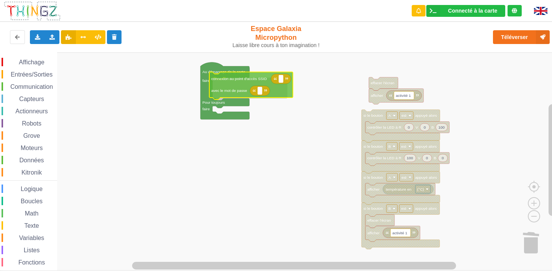
click at [245, 87] on div "Affichage Entrées/Sorties Communication Capteurs Actionneurs Robots Grove Moteu…" at bounding box center [278, 161] width 557 height 218
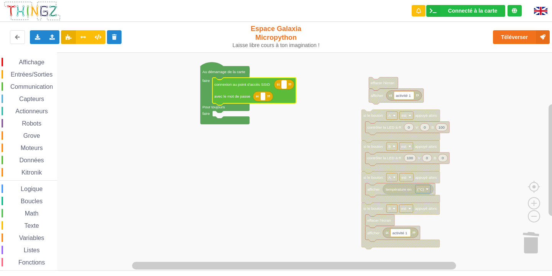
click at [282, 86] on rect "Espace de travail de Blocky" at bounding box center [284, 84] width 5 height 8
type input "NETGEAR38"
click at [262, 97] on rect "Espace de travail de Blocky" at bounding box center [263, 96] width 5 height 8
type input "joyoustuba995"
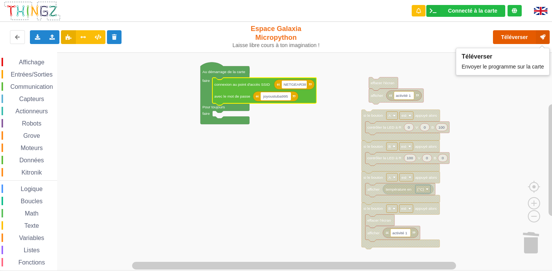
click at [521, 39] on button "Téléverser" at bounding box center [521, 37] width 57 height 14
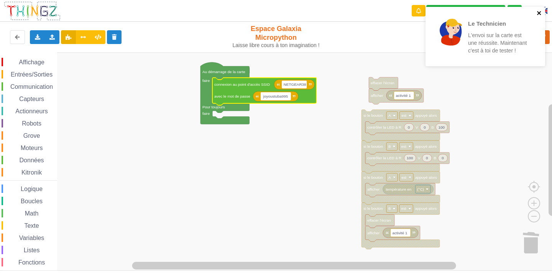
click at [539, 11] on icon "close" at bounding box center [538, 13] width 5 height 6
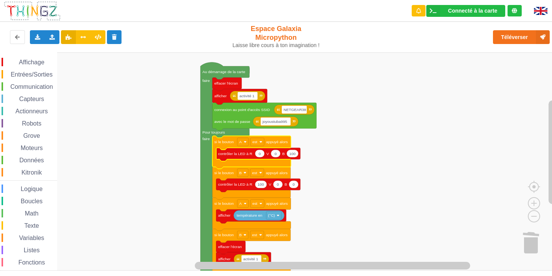
click at [23, 85] on span "Communication" at bounding box center [31, 87] width 45 height 7
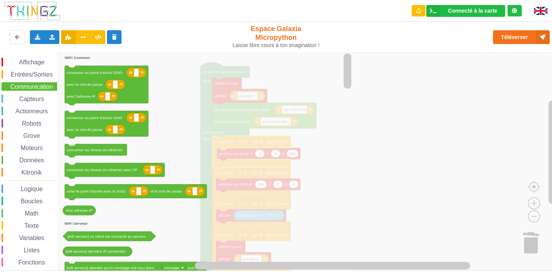
click at [33, 63] on span "Affichage" at bounding box center [32, 62] width 28 height 7
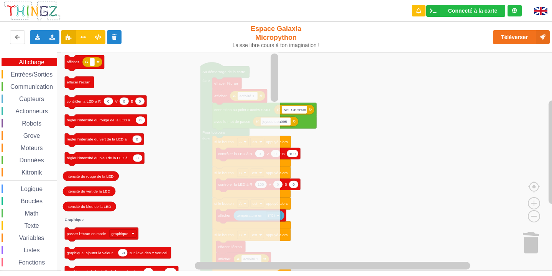
click at [185, 125] on icon "afficher effacer l'écran 0 0 0 contrôler la LED à R V B 0 régler l'intensité du…" at bounding box center [170, 161] width 219 height 218
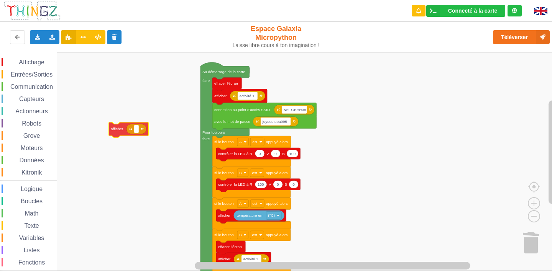
click at [124, 135] on div "Affichage Entrées/Sorties Communication Capteurs Actionneurs Robots Grove Moteu…" at bounding box center [278, 161] width 557 height 218
click at [30, 85] on span "Communication" at bounding box center [31, 87] width 45 height 7
click at [138, 133] on div "Affichage Entrées/Sorties Communication Capteurs Actionneurs Robots Grove Moteu…" at bounding box center [278, 161] width 557 height 218
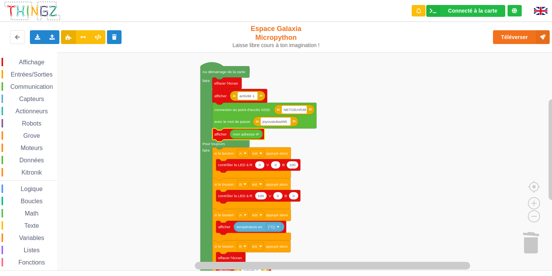
click at [19, 72] on span "Entrées/Sorties" at bounding box center [32, 74] width 44 height 7
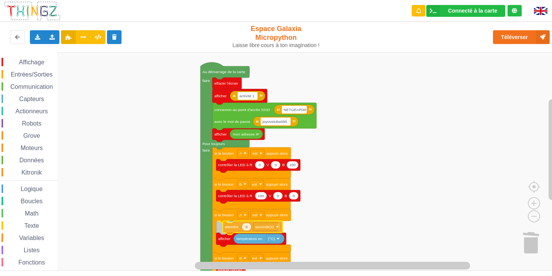
click at [231, 229] on div "Affichage Entrées/Sorties Communication Capteurs Actionneurs Robots Grove Moteu…" at bounding box center [278, 161] width 557 height 218
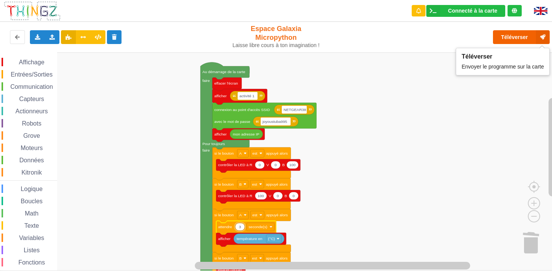
type input "3"
click at [501, 39] on button "Téléverser" at bounding box center [521, 37] width 57 height 14
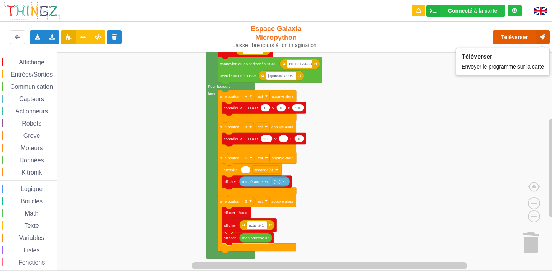
click at [515, 38] on button "Téléverser" at bounding box center [521, 37] width 57 height 14
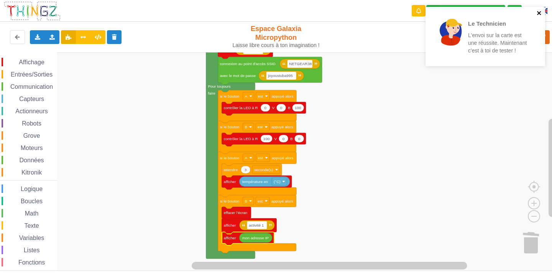
click at [540, 13] on icon "close" at bounding box center [538, 13] width 5 height 6
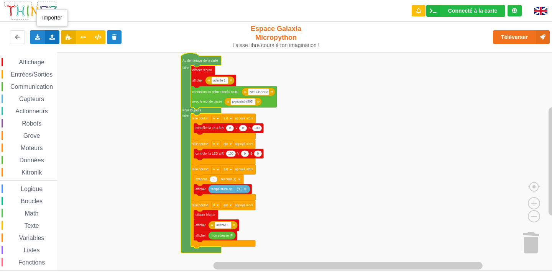
click at [52, 33] on div "Importer un assemblage de blocs Importer du code Python" at bounding box center [52, 37] width 15 height 14
click at [35, 37] on icon at bounding box center [37, 36] width 7 height 5
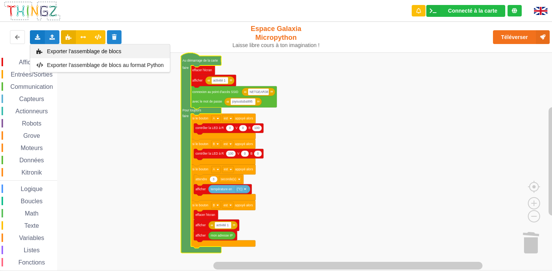
click at [52, 53] on span "Exporter l'assemblage de blocs" at bounding box center [84, 51] width 74 height 6
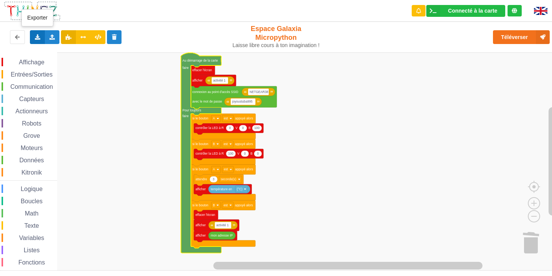
click at [34, 35] on icon at bounding box center [37, 36] width 7 height 5
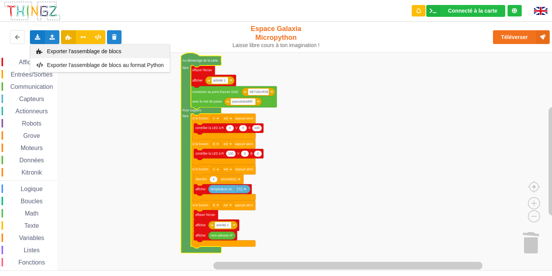
click at [54, 55] on div "Exporter l'assemblage de blocs" at bounding box center [99, 51] width 139 height 14
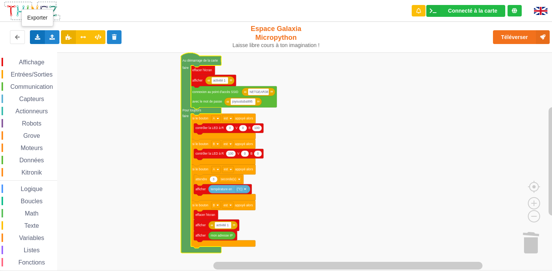
click at [34, 34] on icon at bounding box center [37, 36] width 7 height 5
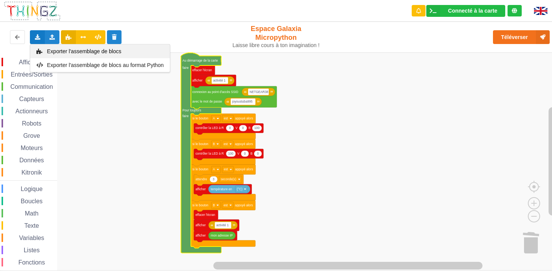
click at [37, 48] on div "Exporter l'assemblage de blocs" at bounding box center [99, 51] width 139 height 14
